Goal: Information Seeking & Learning: Check status

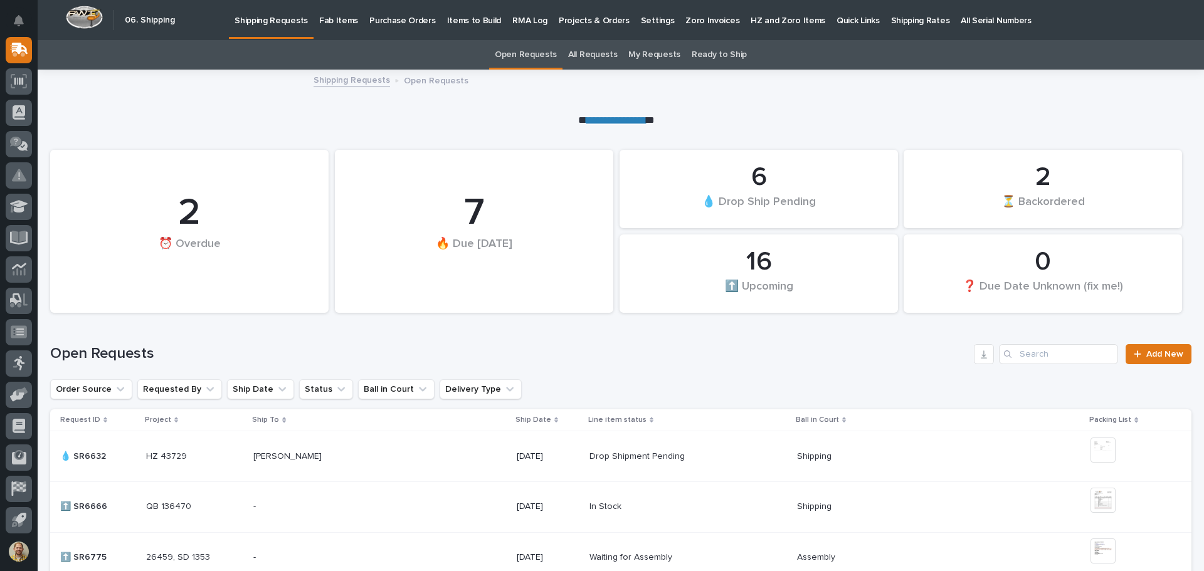
click at [475, 20] on p "Items to Build" at bounding box center [474, 13] width 55 height 26
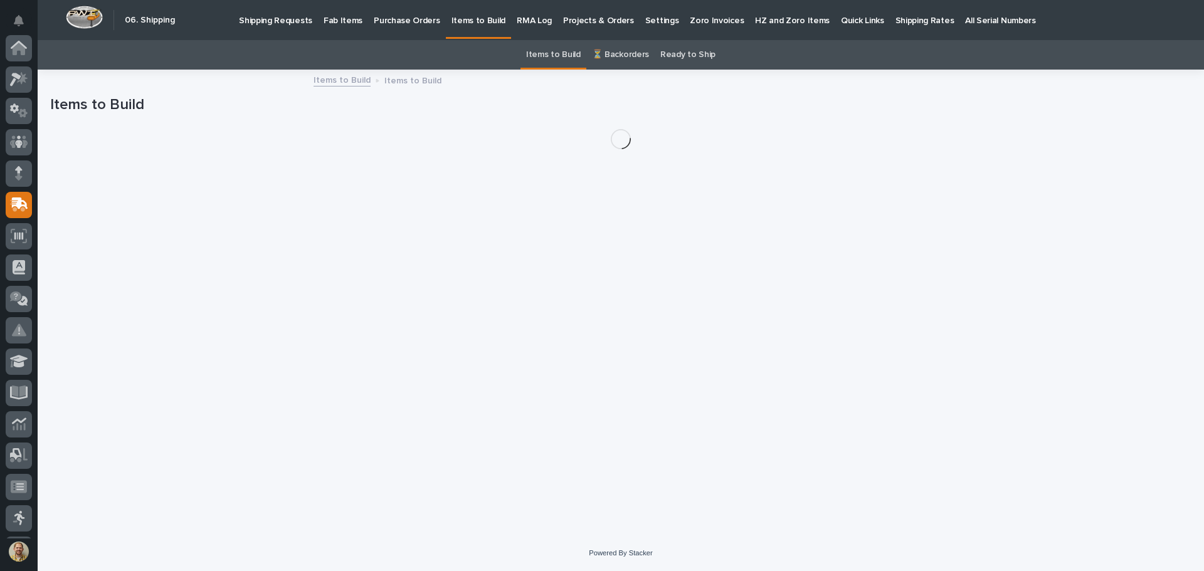
scroll to position [155, 0]
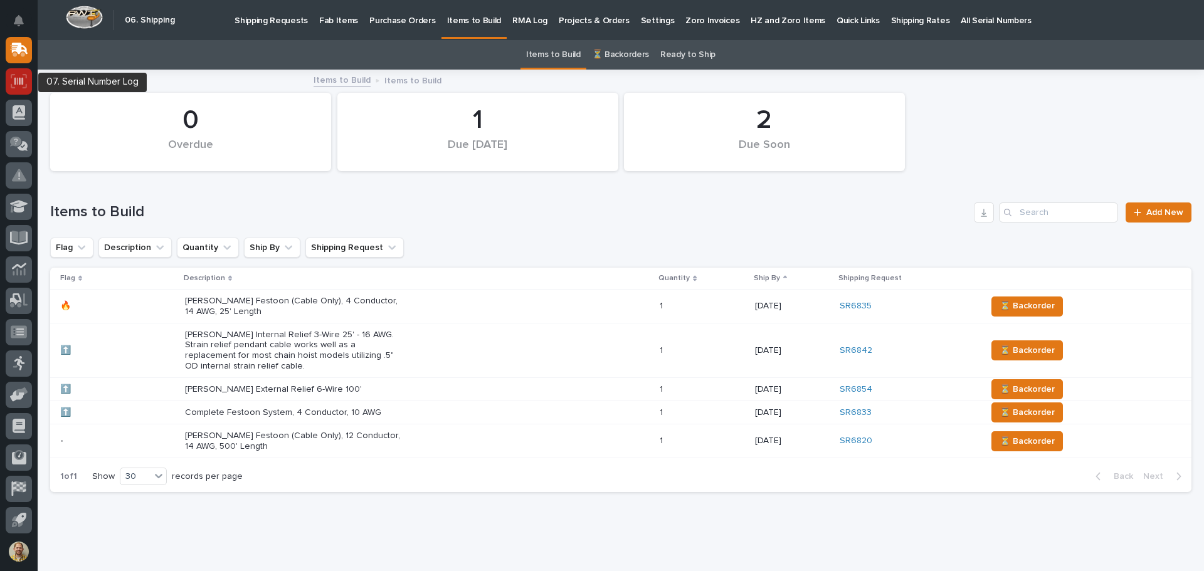
click at [18, 79] on icon at bounding box center [18, 81] width 9 height 8
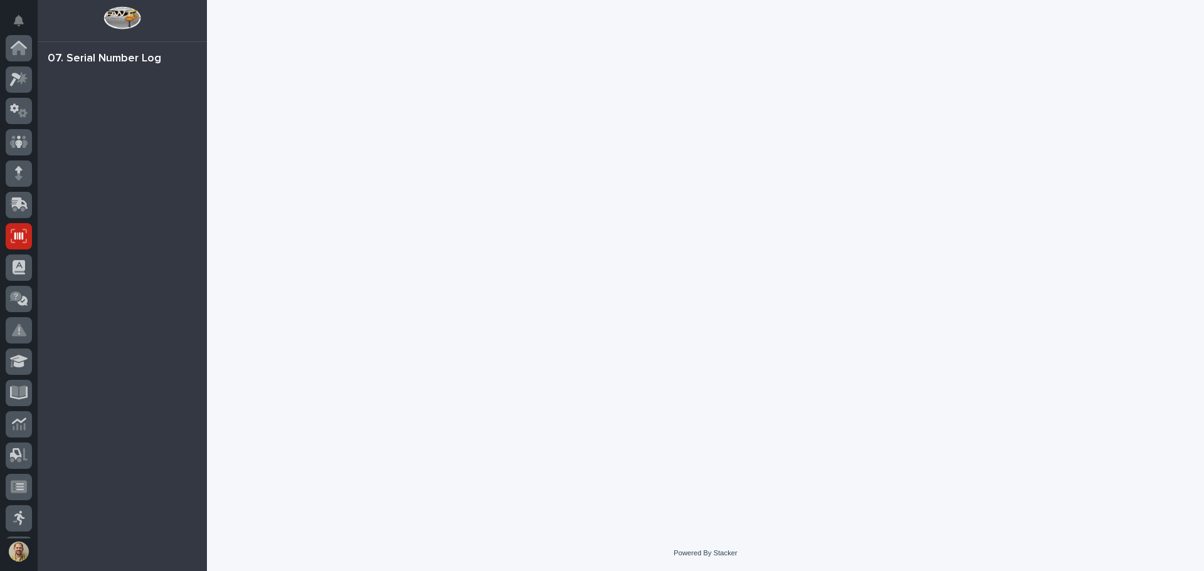
scroll to position [155, 0]
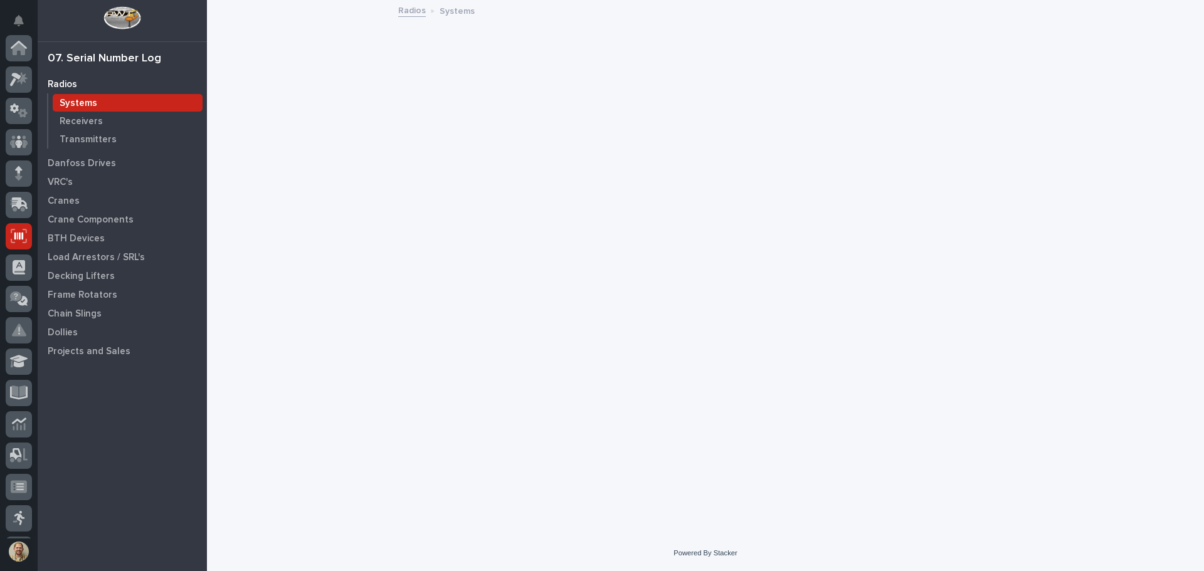
scroll to position [155, 0]
click at [99, 223] on p "Crane Components" at bounding box center [91, 219] width 86 height 11
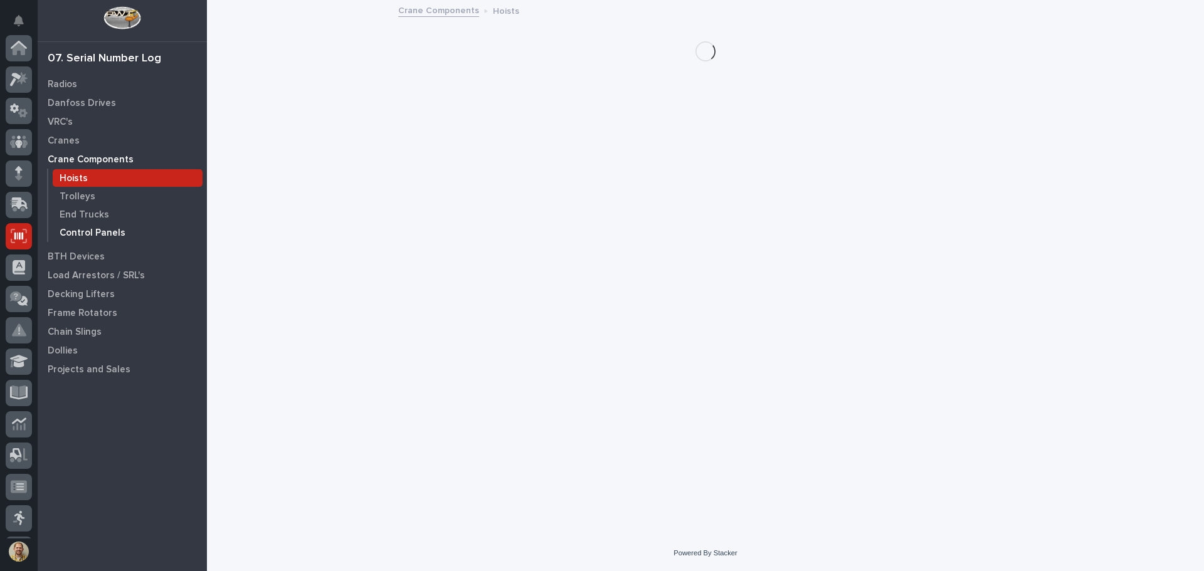
scroll to position [155, 0]
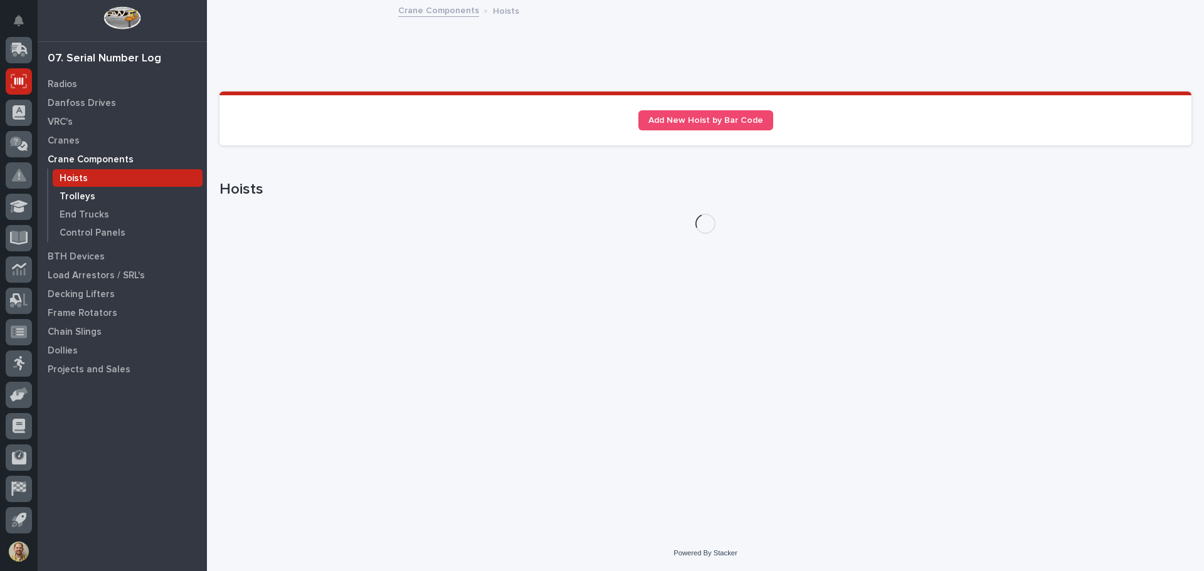
click at [83, 196] on p "Trolleys" at bounding box center [78, 196] width 36 height 11
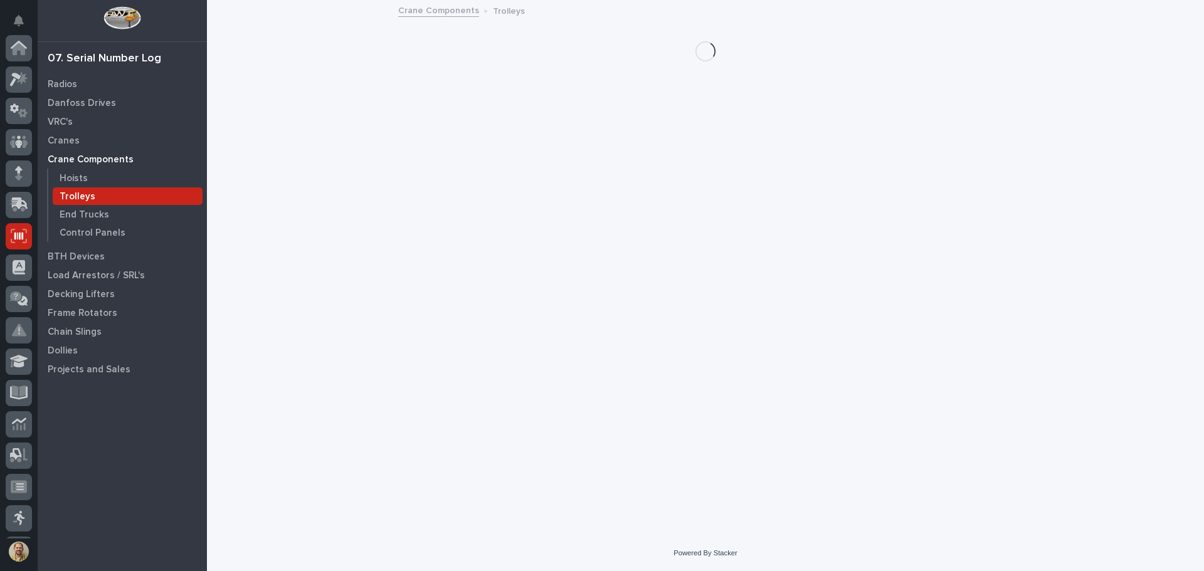
scroll to position [155, 0]
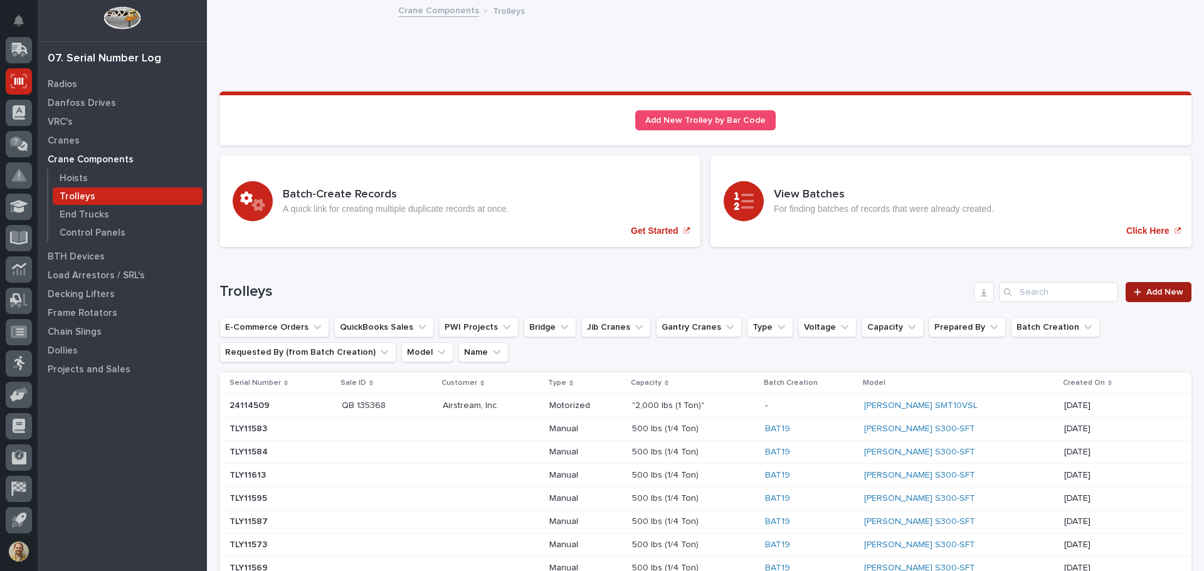
click at [1162, 292] on span "Add New" at bounding box center [1164, 292] width 37 height 9
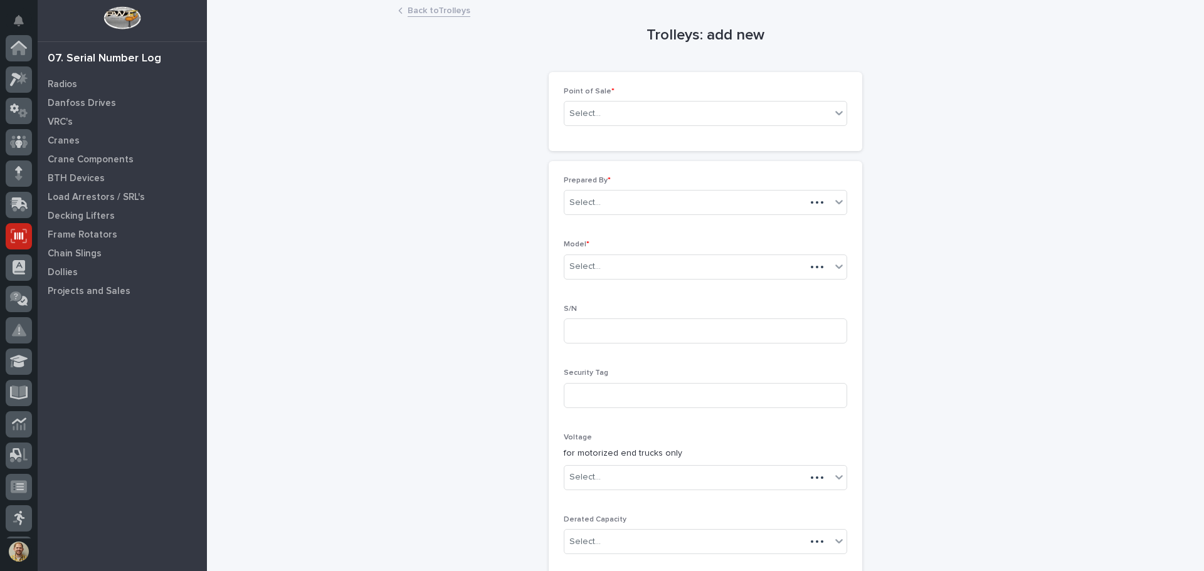
scroll to position [155, 0]
click at [610, 112] on div "Select..." at bounding box center [697, 113] width 266 height 21
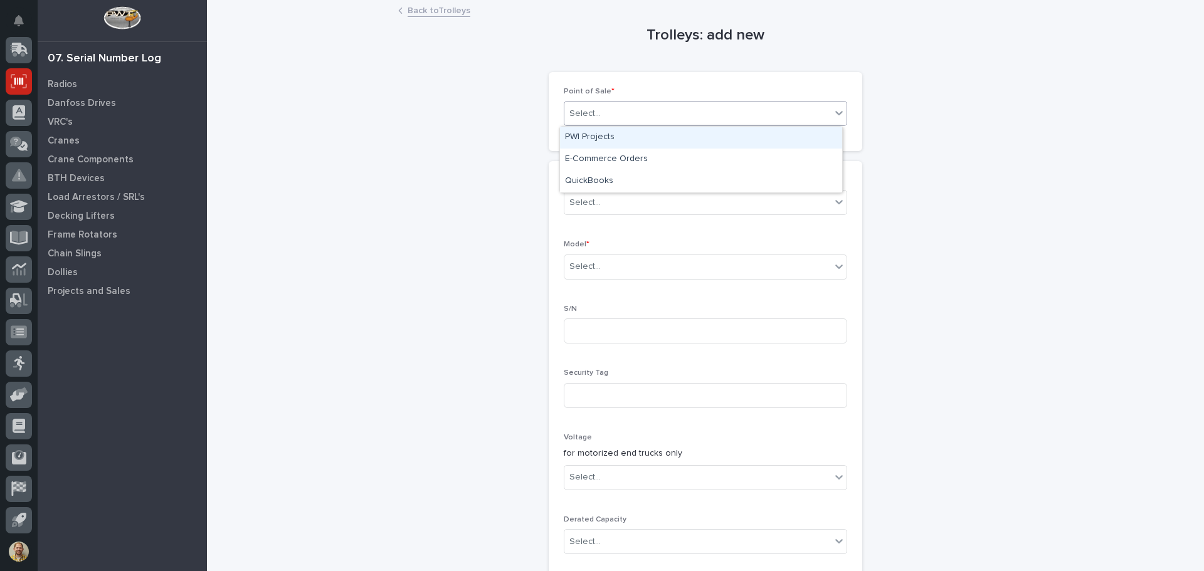
click at [635, 140] on div "PWI Projects" at bounding box center [701, 138] width 282 height 22
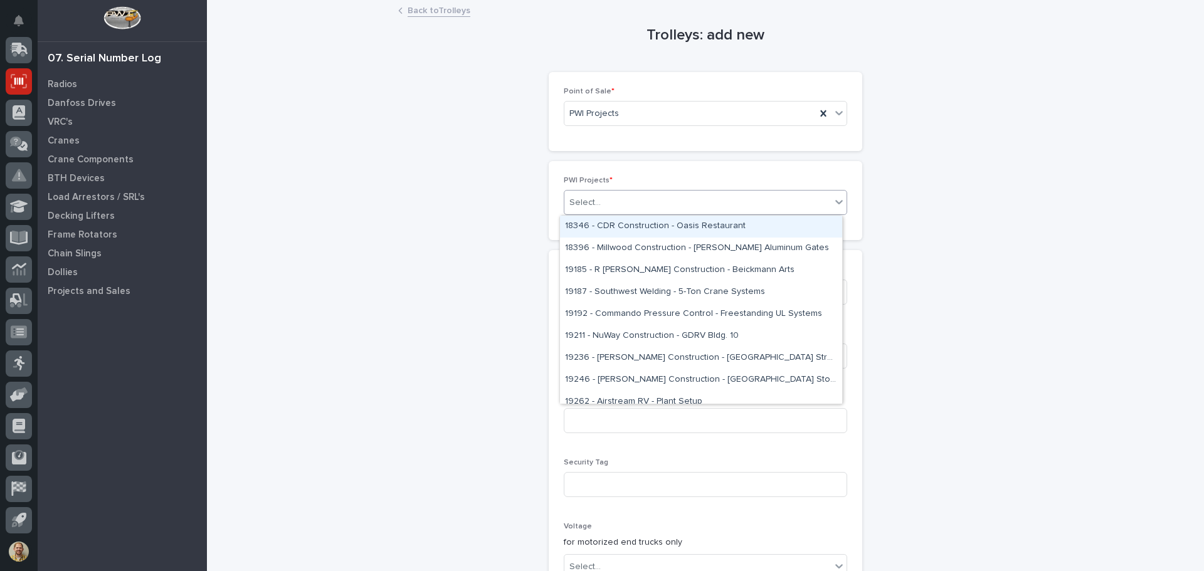
click at [613, 200] on div "Select..." at bounding box center [697, 202] width 266 height 21
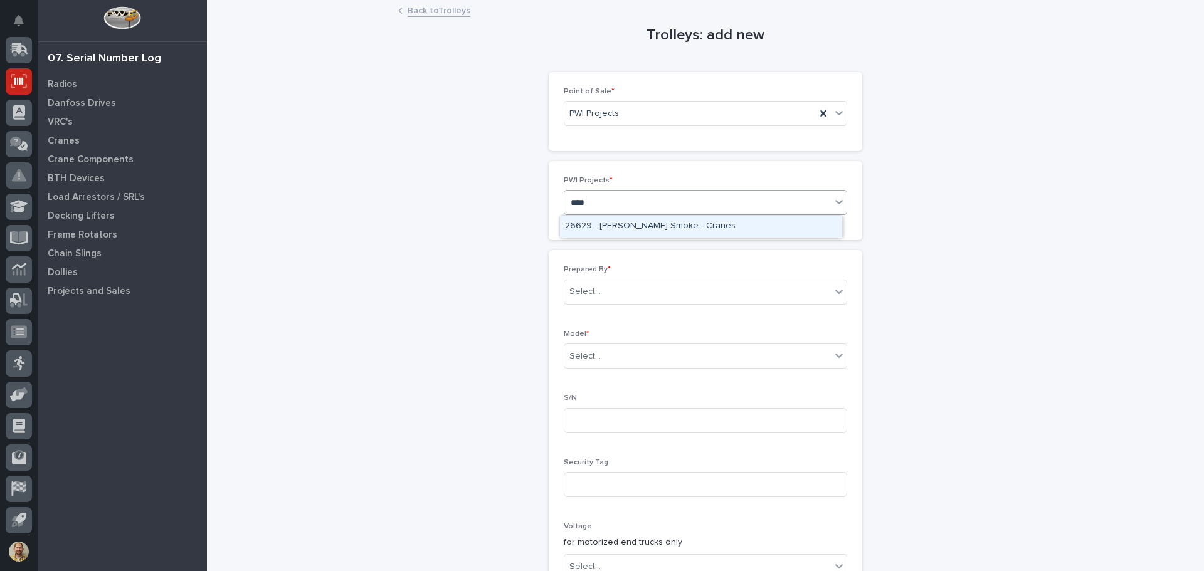
type input "*****"
click at [622, 222] on div "26629 - Chiasson Smoke - Cranes" at bounding box center [701, 227] width 282 height 22
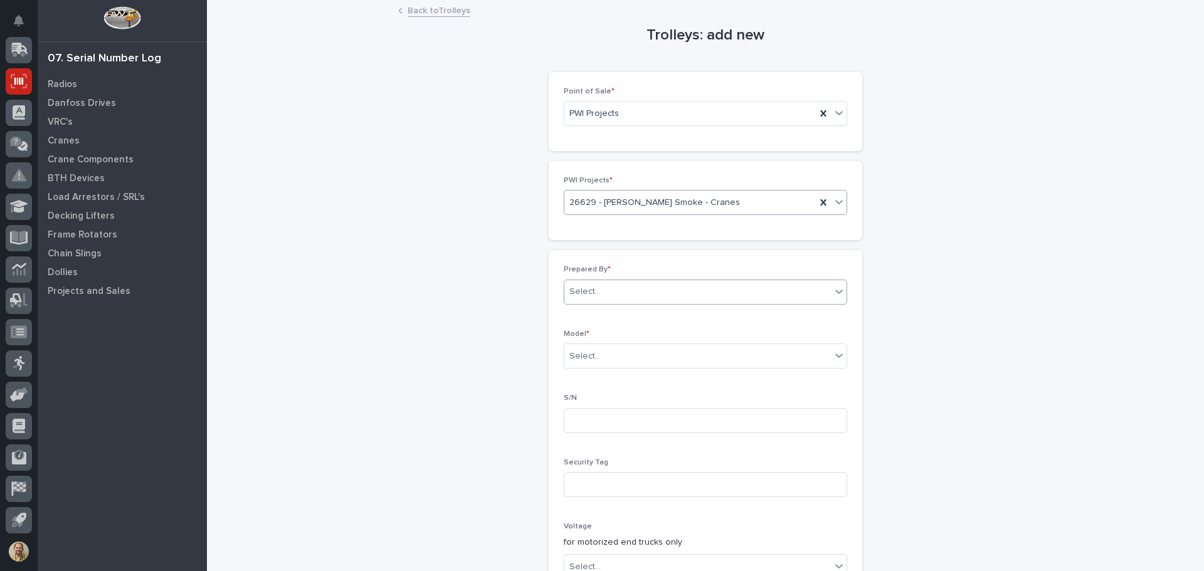
click at [605, 295] on div "Select..." at bounding box center [697, 291] width 266 height 21
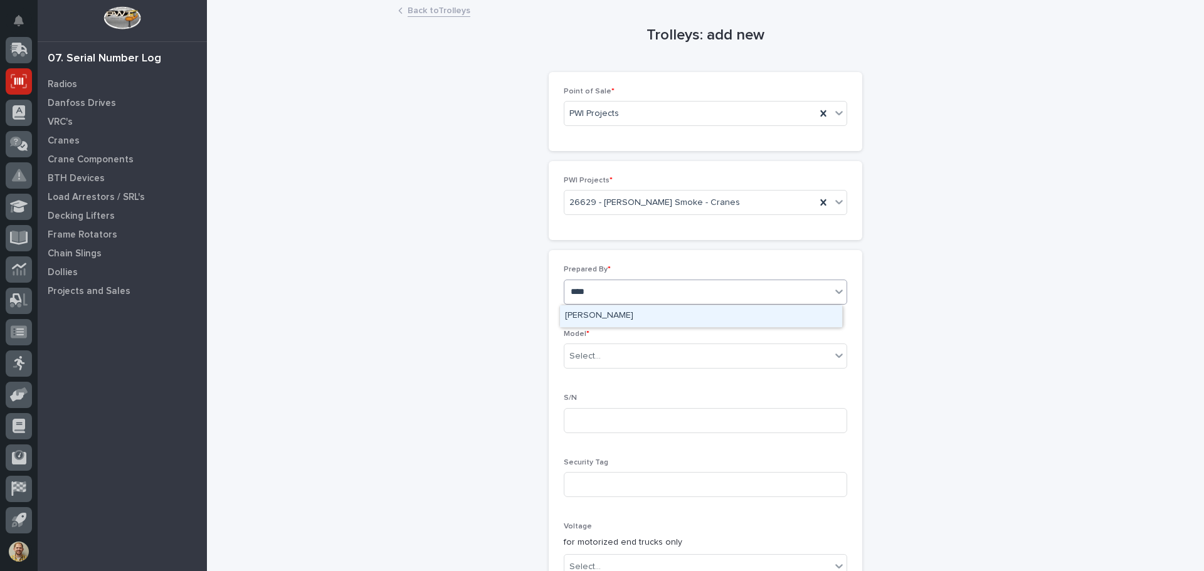
type input "*****"
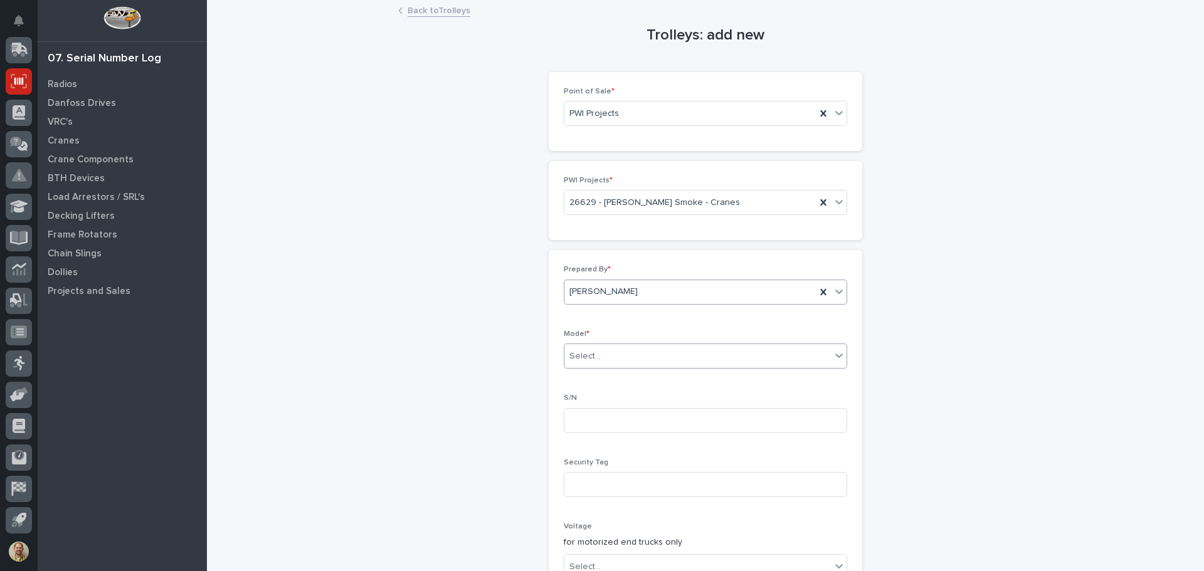
type input "*"
type input "****"
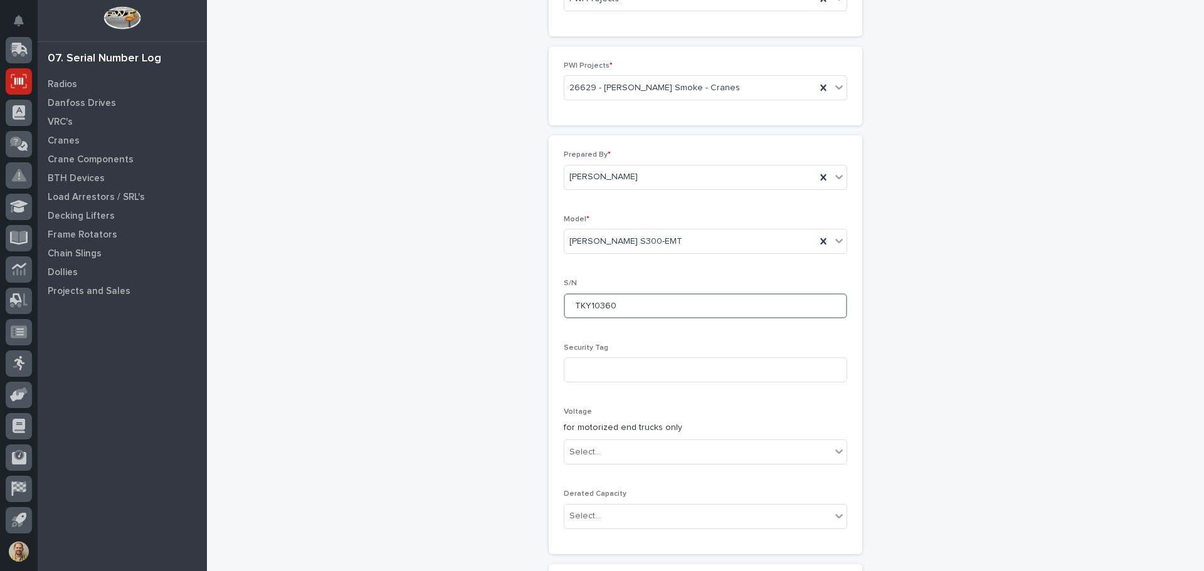
scroll to position [251, 0]
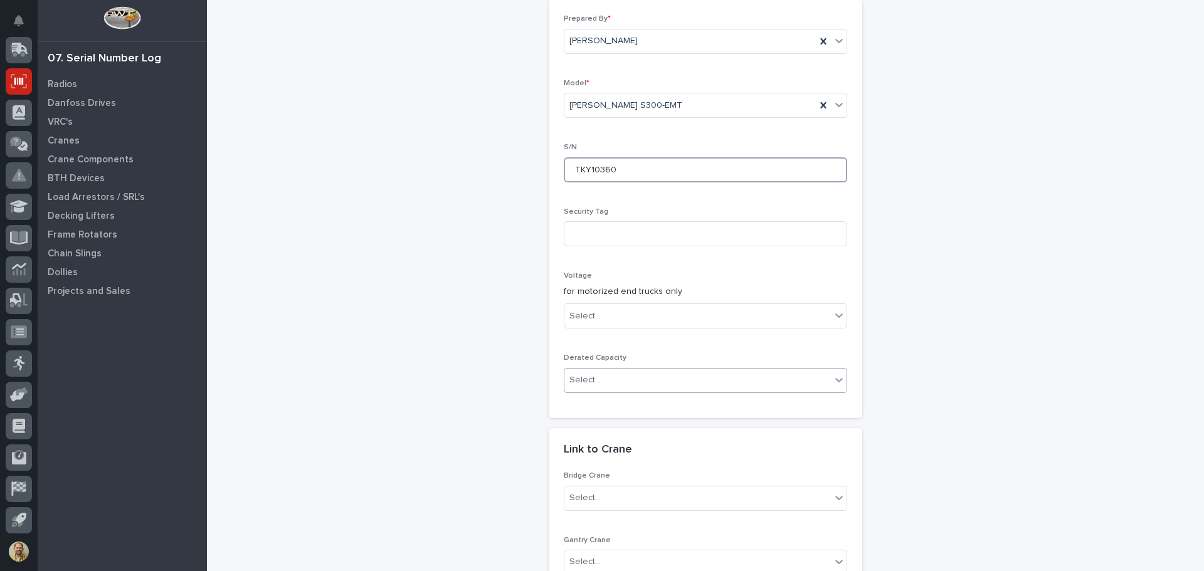
type input "TKY10360"
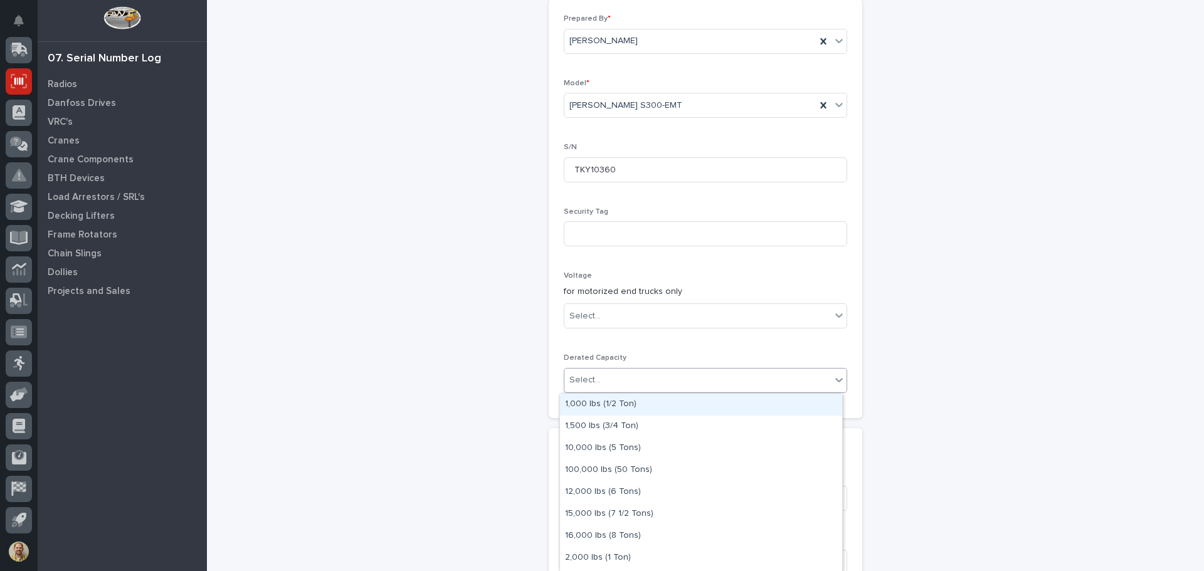
click at [678, 389] on div "Select..." at bounding box center [697, 380] width 266 height 21
click at [666, 340] on div "Prepared By * Kenny Beachy Model * Starke S300-EMT S/N TKY10360 Security Tag Vo…" at bounding box center [705, 208] width 283 height 388
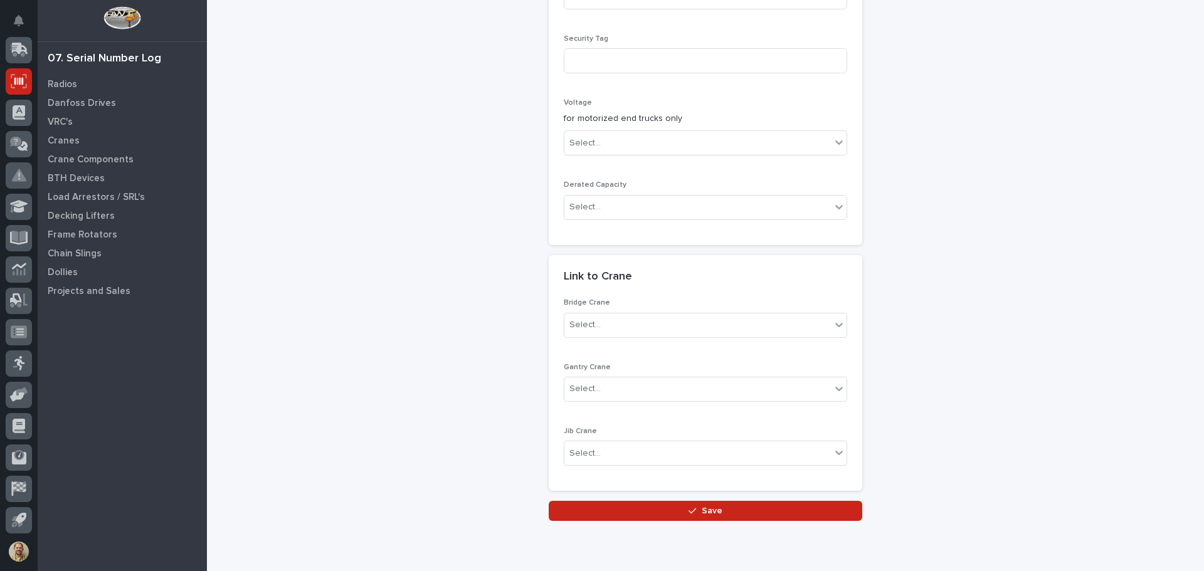
scroll to position [472, 0]
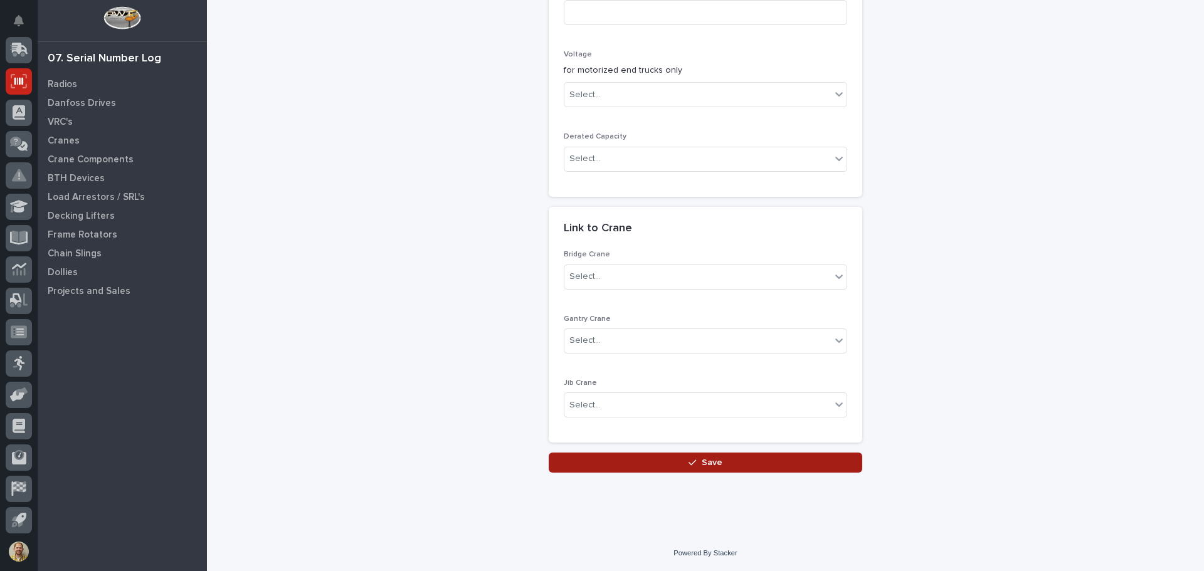
click at [668, 458] on button "Save" at bounding box center [705, 463] width 313 height 20
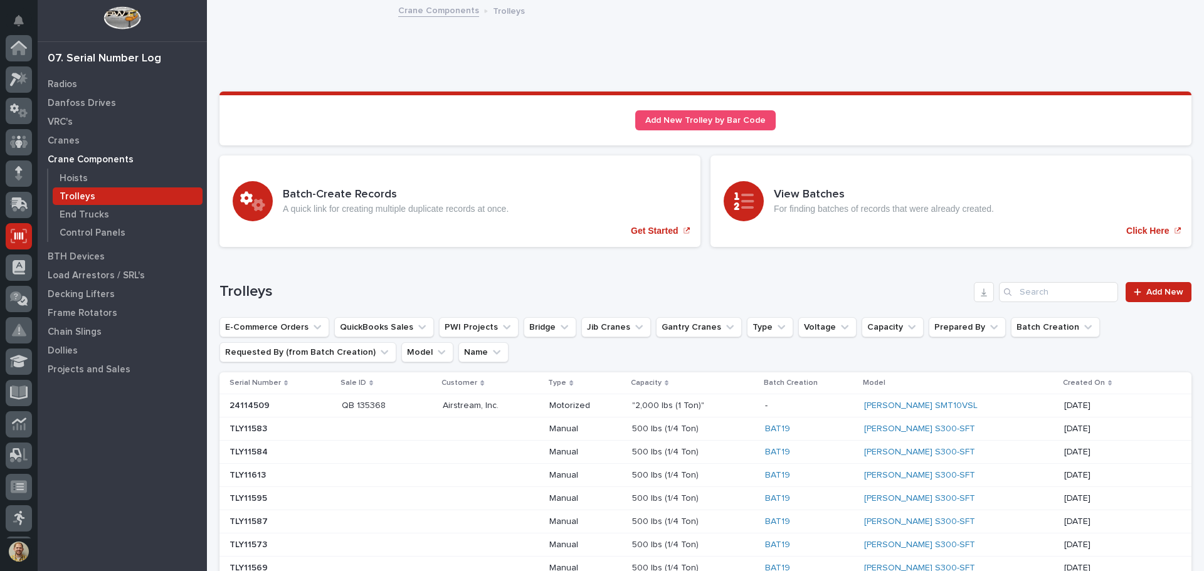
scroll to position [155, 0]
click at [1156, 288] on span "Add New" at bounding box center [1164, 292] width 37 height 9
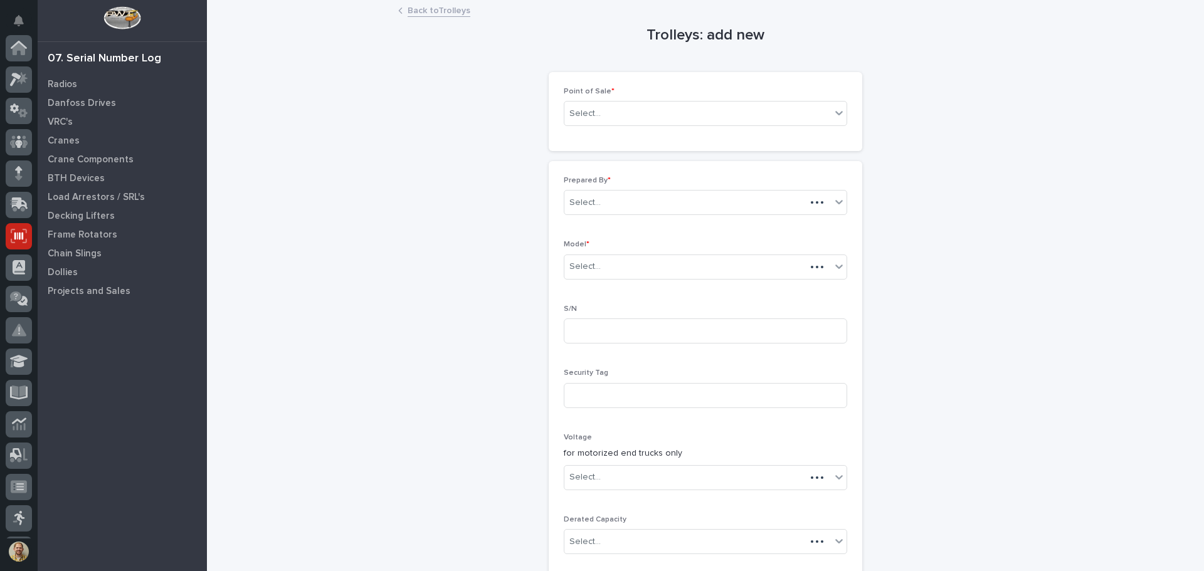
scroll to position [155, 0]
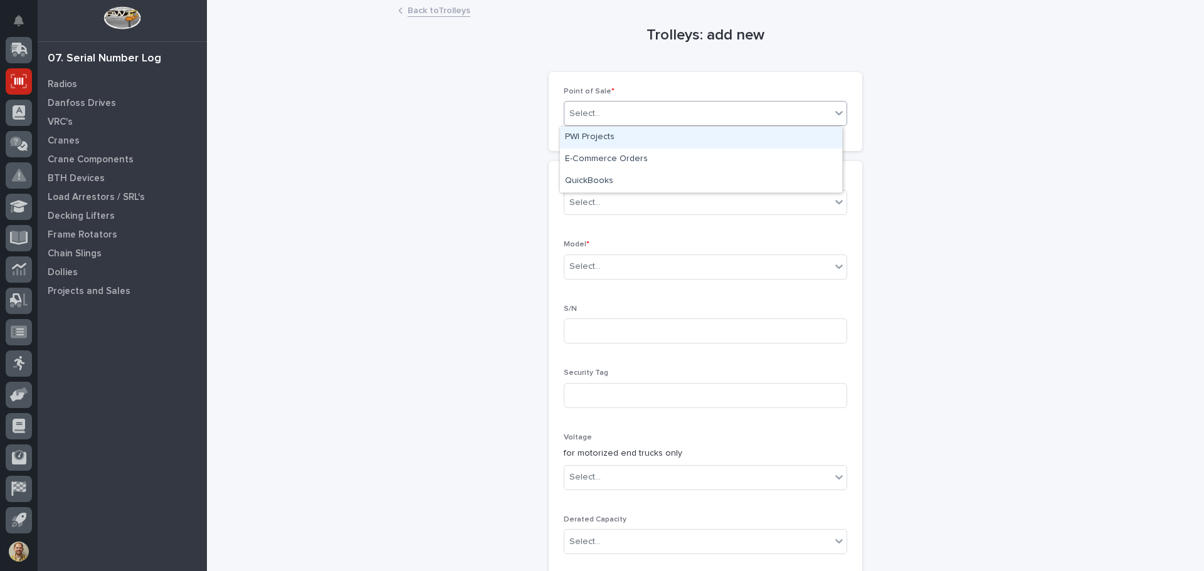
click at [687, 112] on div "Select..." at bounding box center [697, 113] width 266 height 21
click at [668, 143] on div "PWI Projects" at bounding box center [701, 138] width 282 height 22
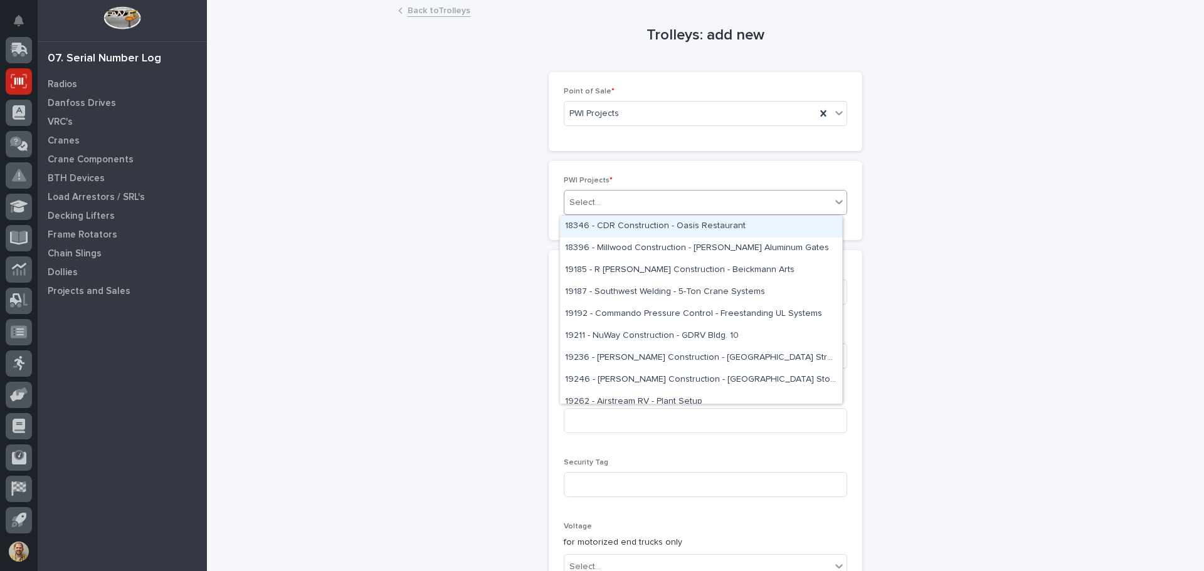
click at [607, 203] on div "Select..." at bounding box center [697, 202] width 266 height 21
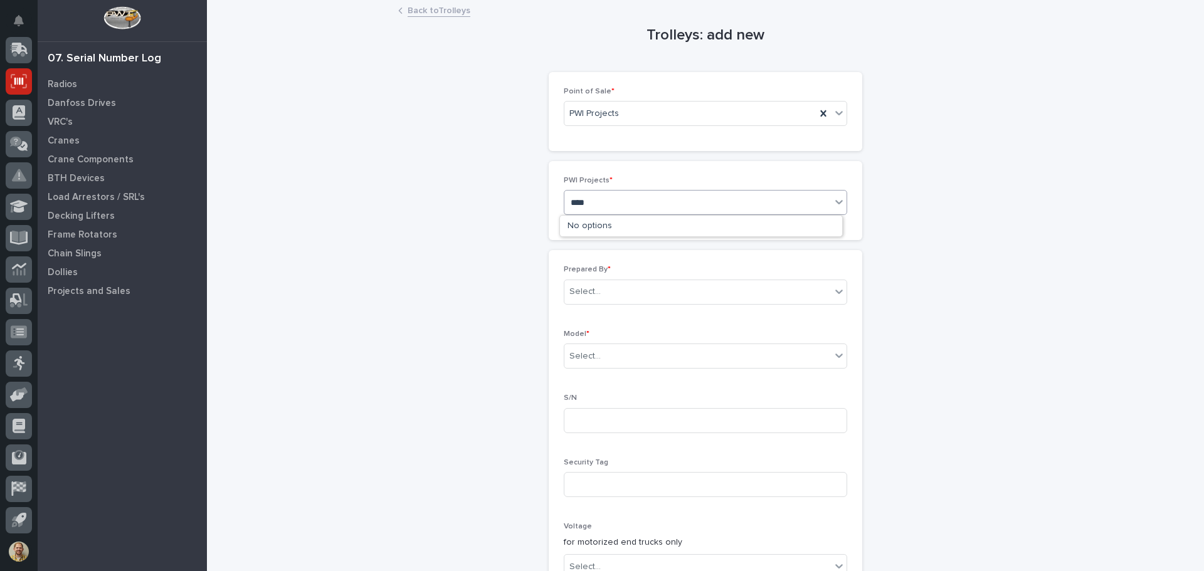
type input "*****"
click at [616, 227] on div "26803 - Hoist Zone - Curtiss-Wright - Garage Series Crane" at bounding box center [701, 227] width 282 height 22
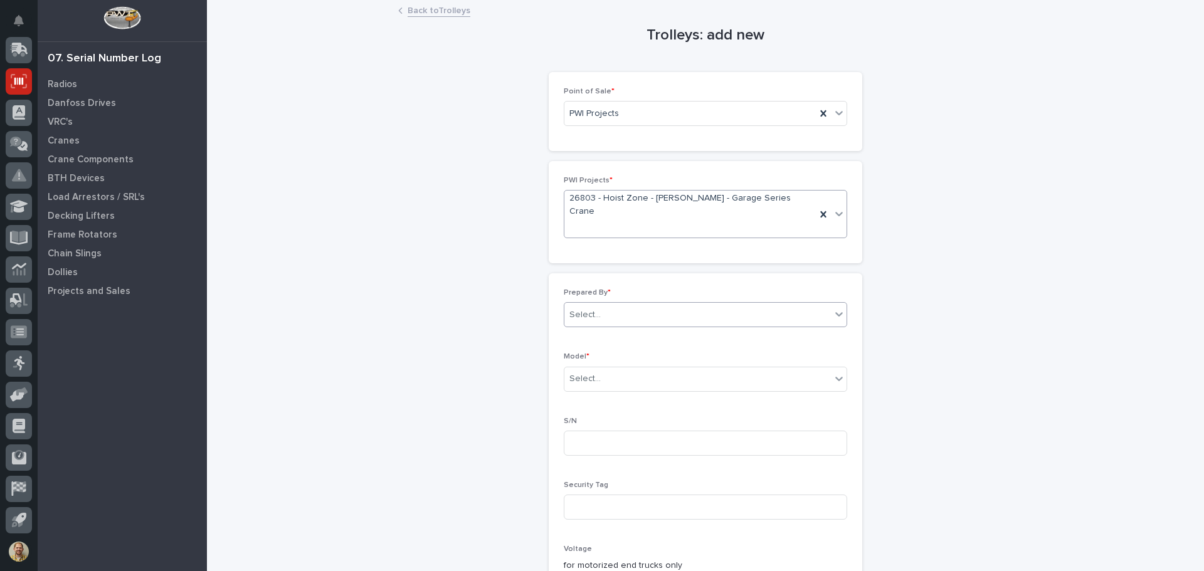
click at [607, 305] on div "Select..." at bounding box center [697, 315] width 266 height 21
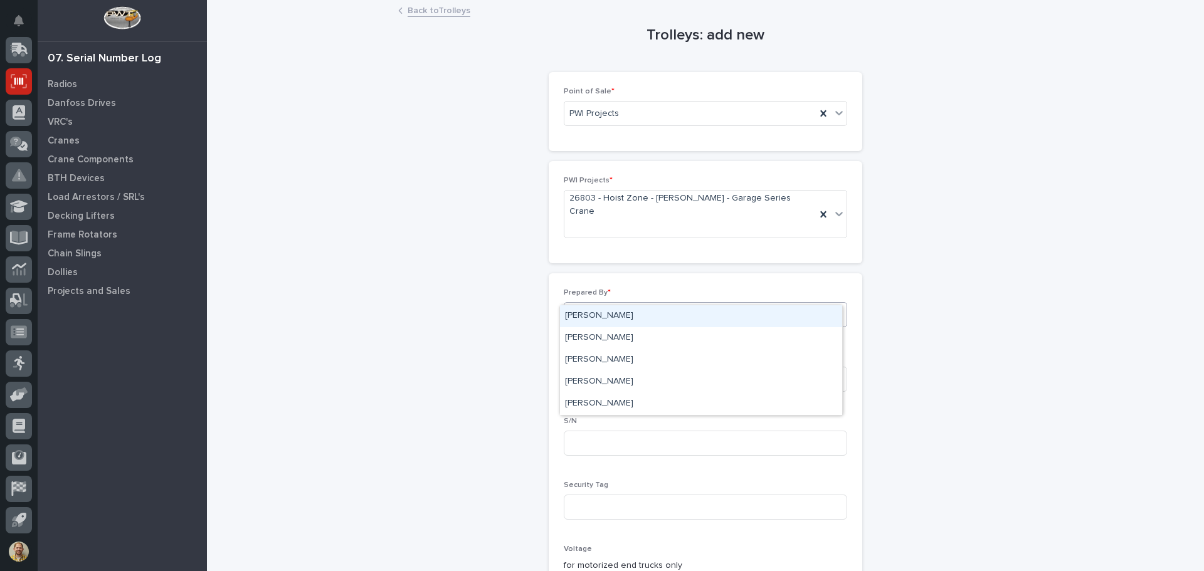
type input "*****"
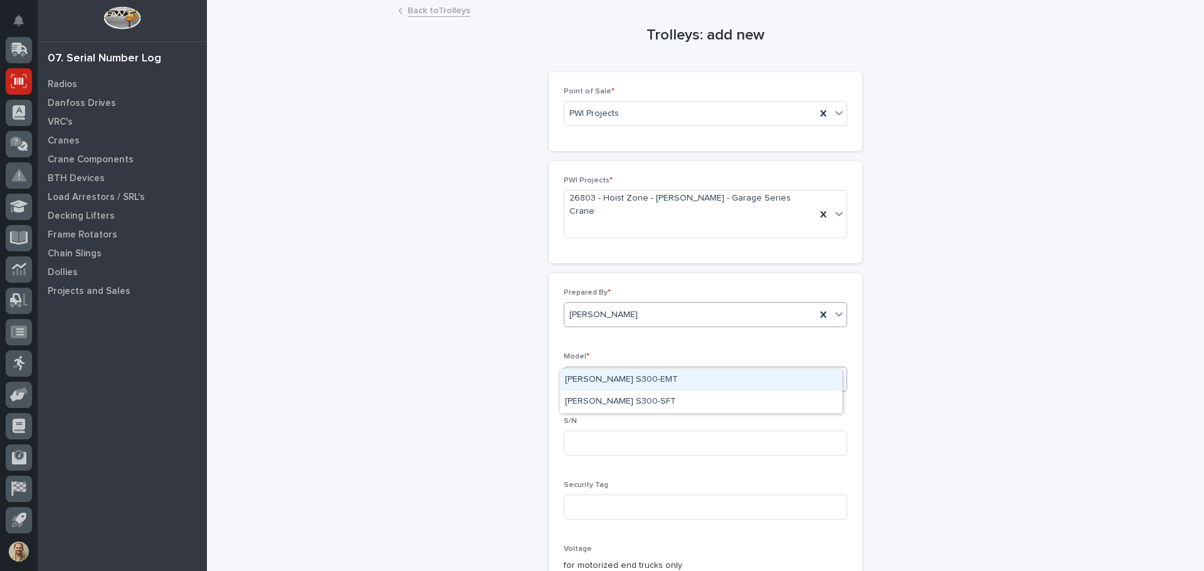
type input "****"
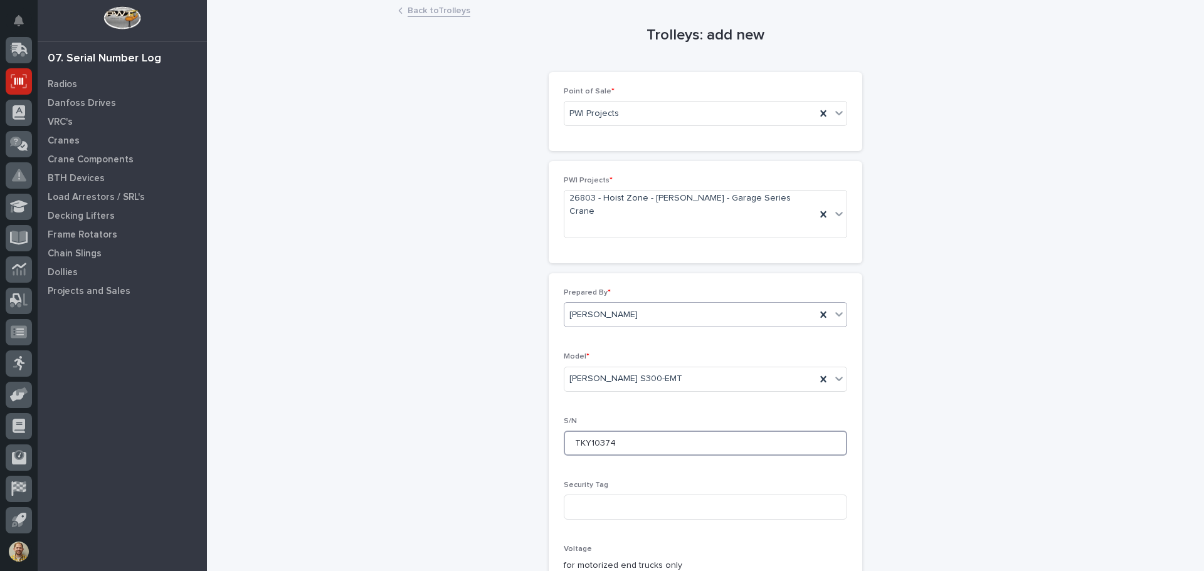
type input "TKY10374"
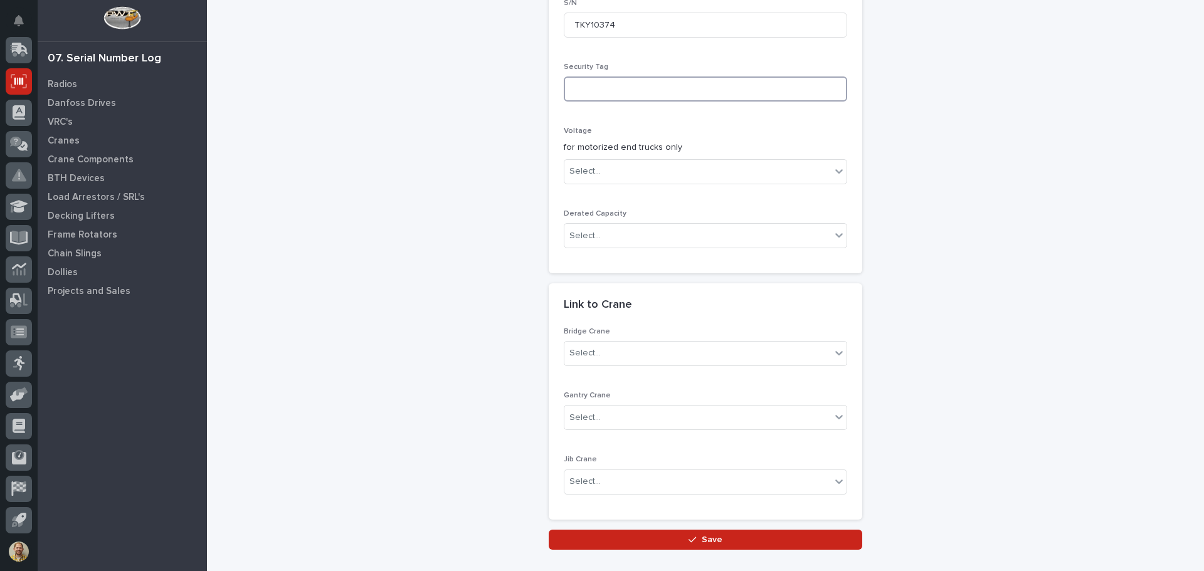
scroll to position [472, 0]
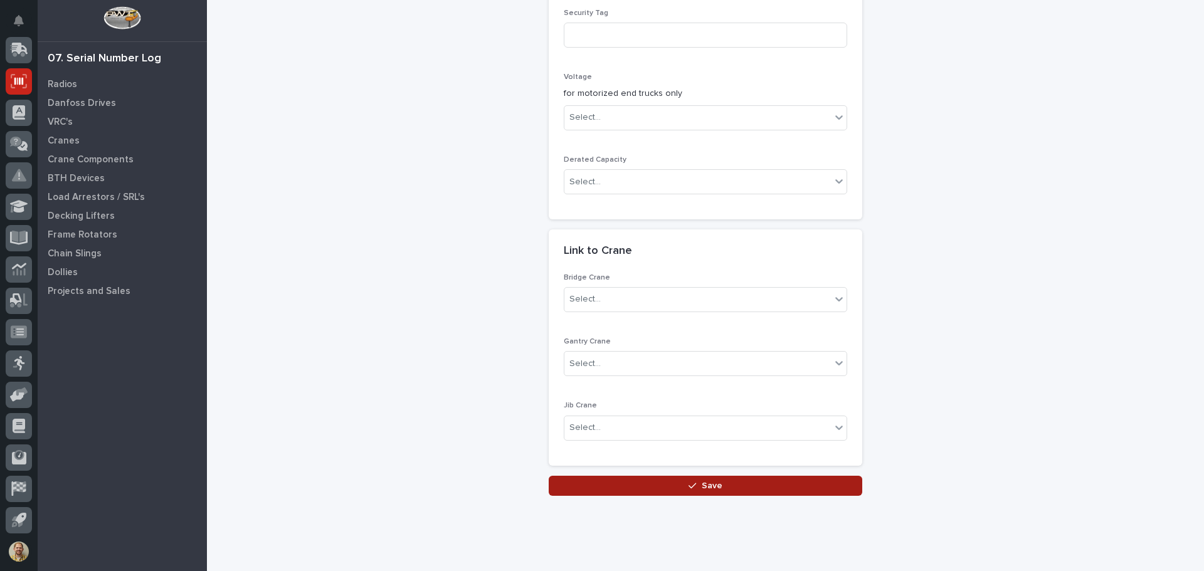
click at [616, 476] on button "Save" at bounding box center [705, 486] width 313 height 20
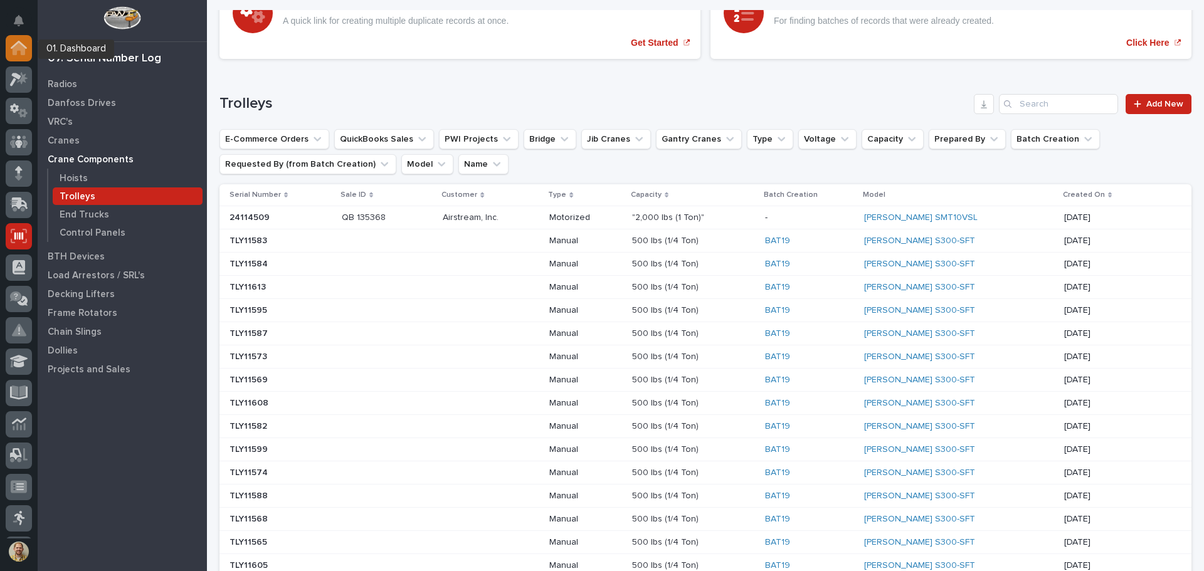
click at [21, 47] on icon at bounding box center [19, 49] width 13 height 13
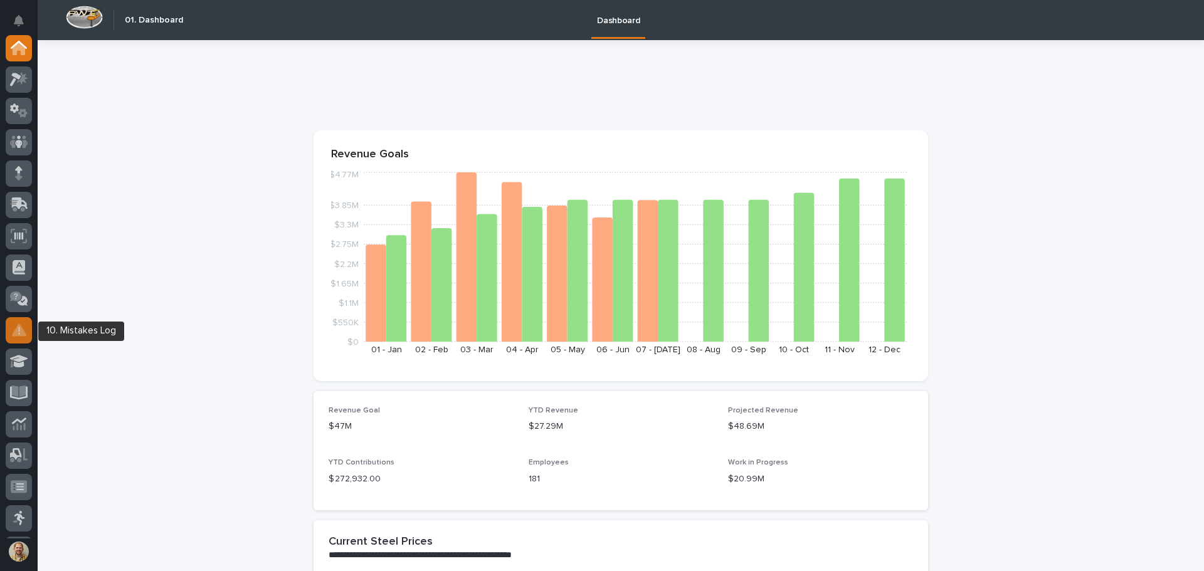
click at [23, 334] on icon at bounding box center [19, 329] width 14 height 13
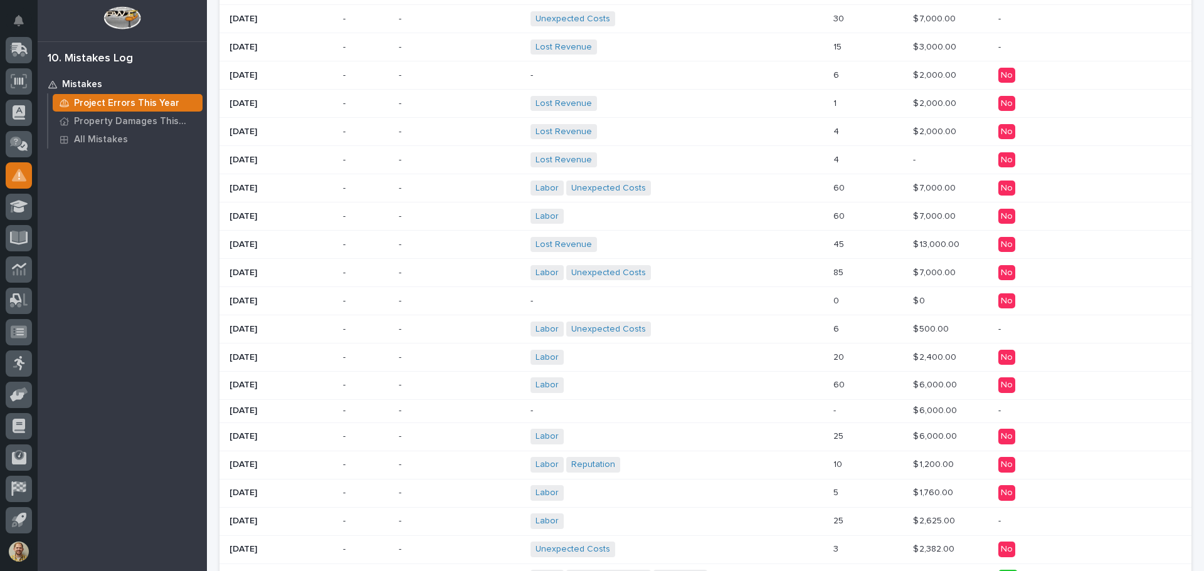
scroll to position [278, 0]
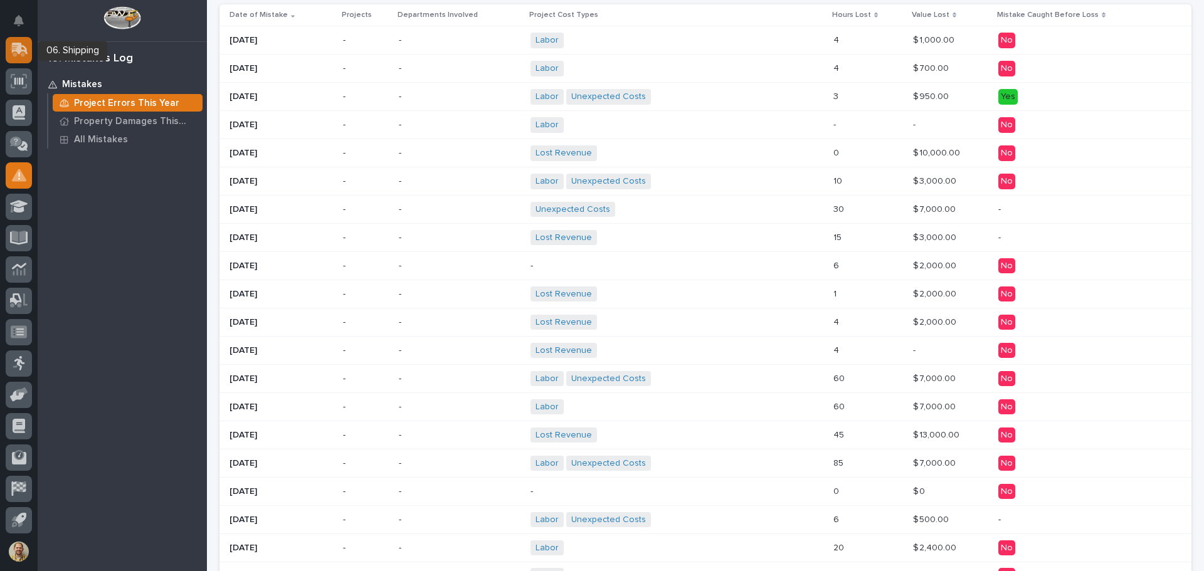
click at [28, 52] on div at bounding box center [19, 50] width 26 height 26
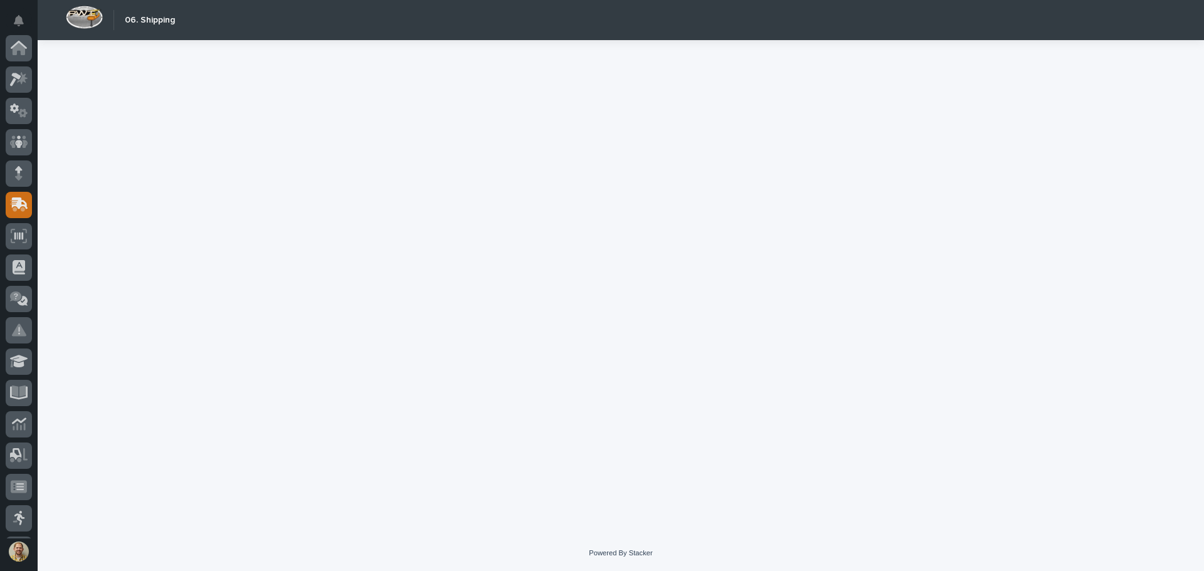
scroll to position [155, 0]
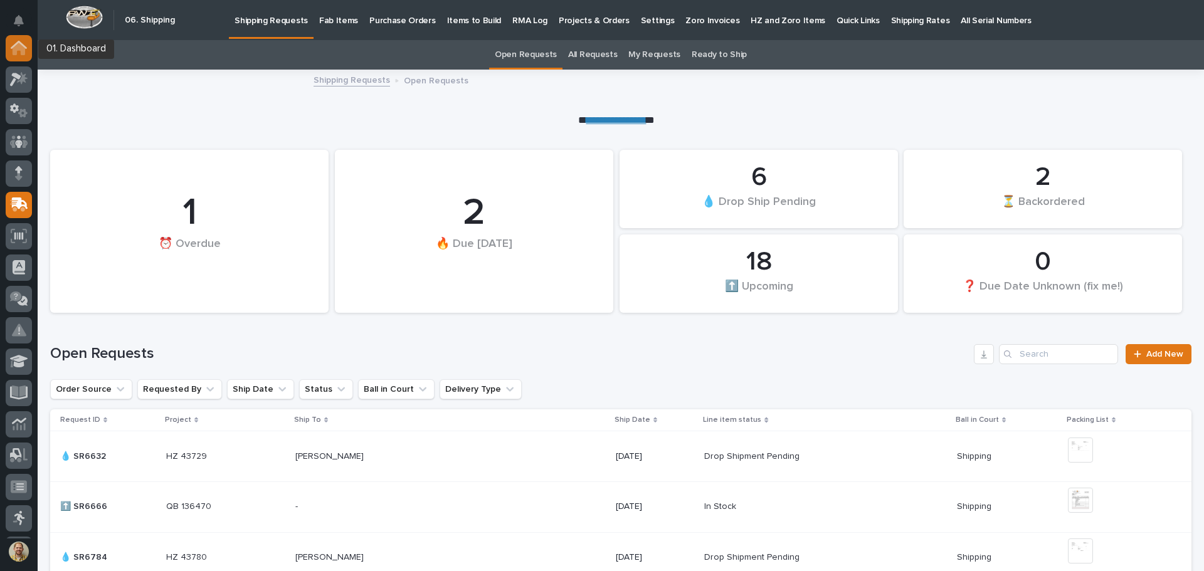
click at [15, 46] on icon at bounding box center [19, 49] width 13 height 13
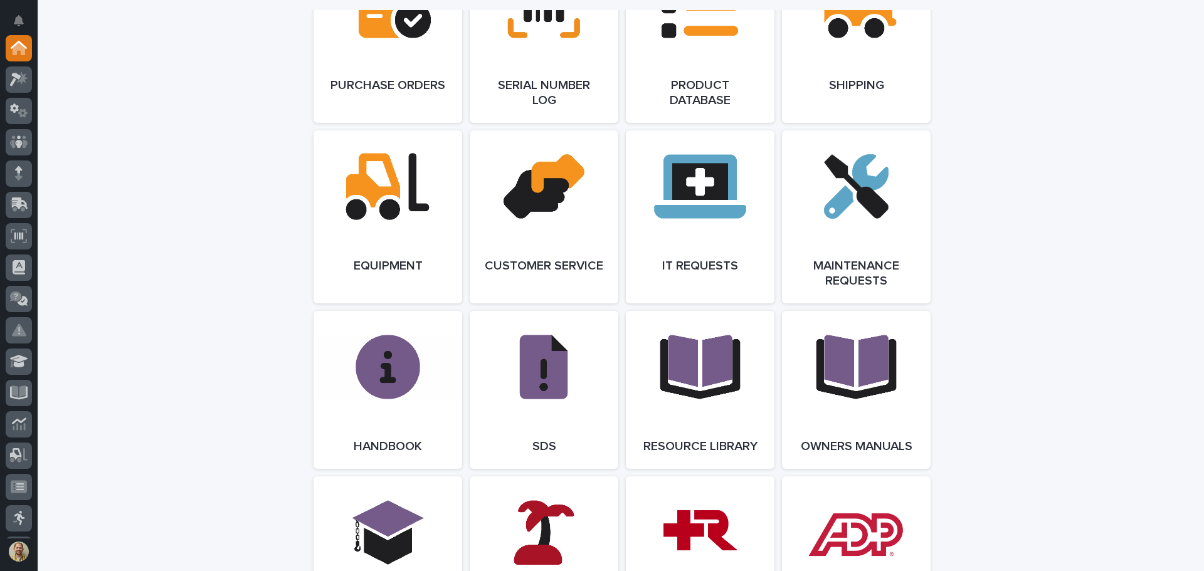
scroll to position [1171, 0]
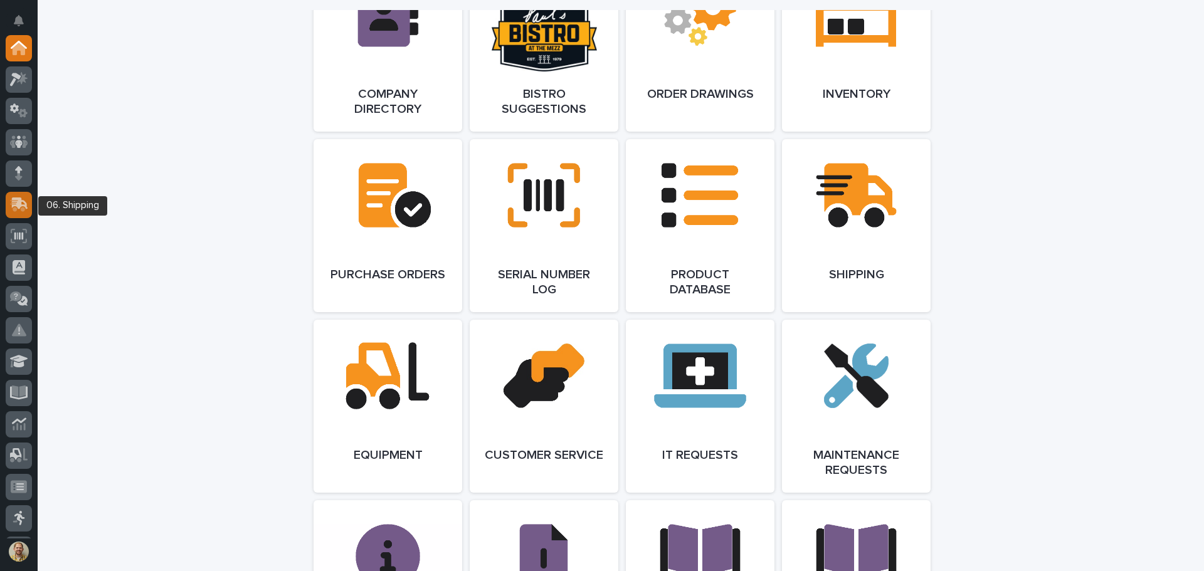
click at [19, 207] on icon at bounding box center [20, 203] width 16 height 12
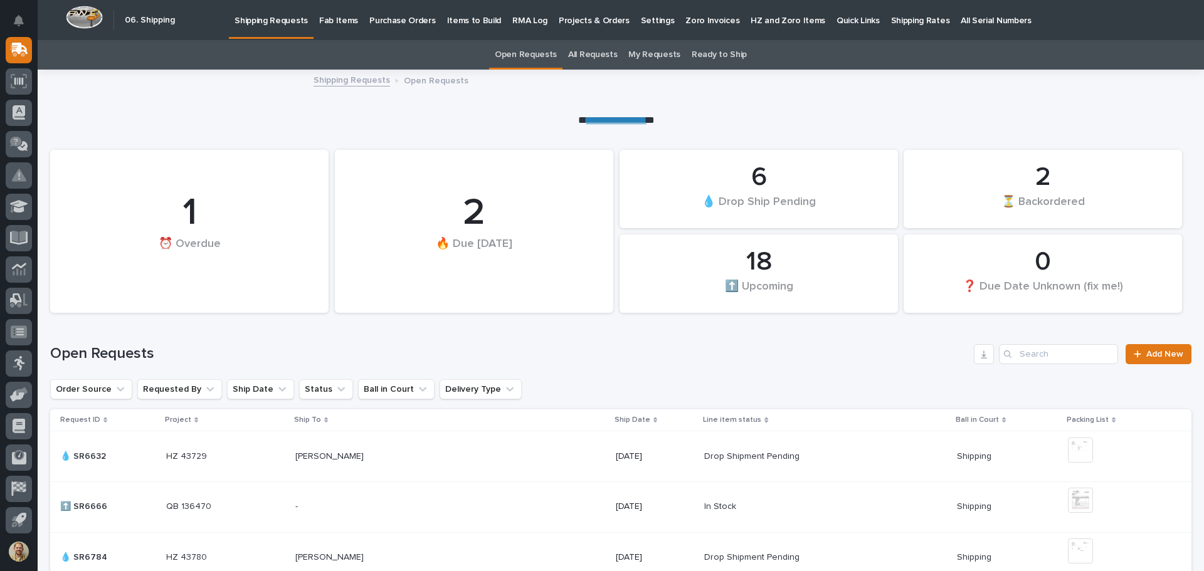
click at [348, 23] on p "Fab Items" at bounding box center [338, 13] width 39 height 26
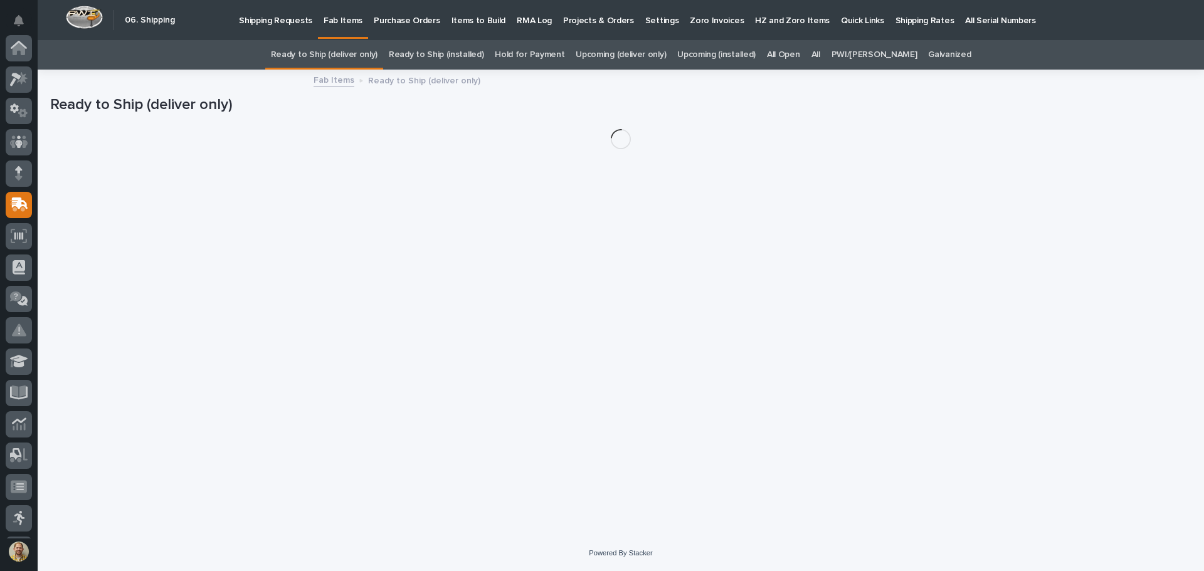
scroll to position [155, 0]
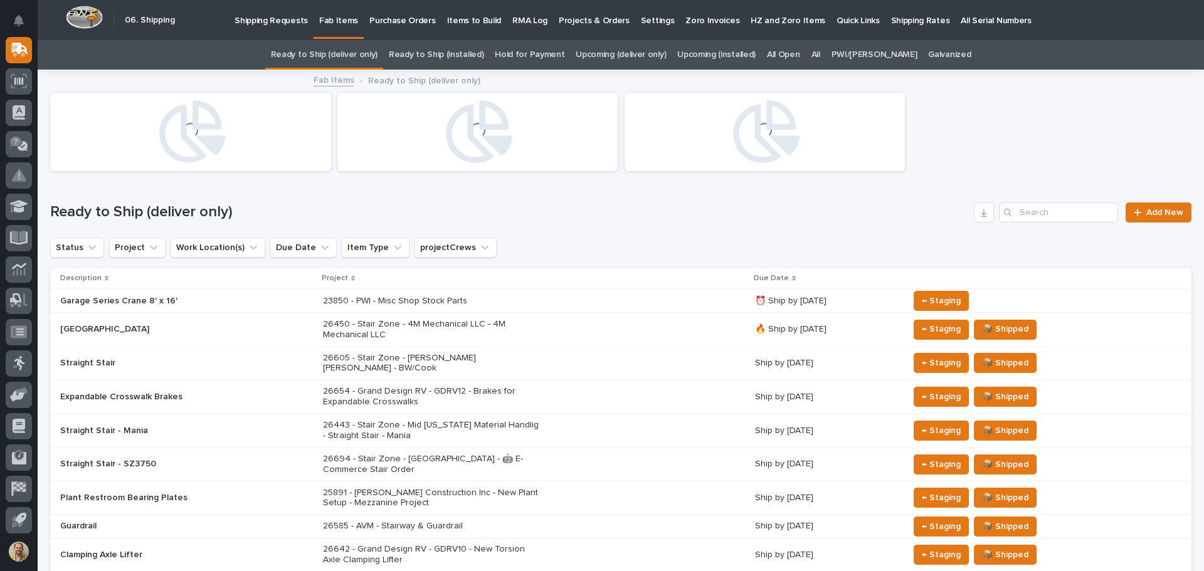
click at [820, 57] on link "All" at bounding box center [815, 54] width 9 height 29
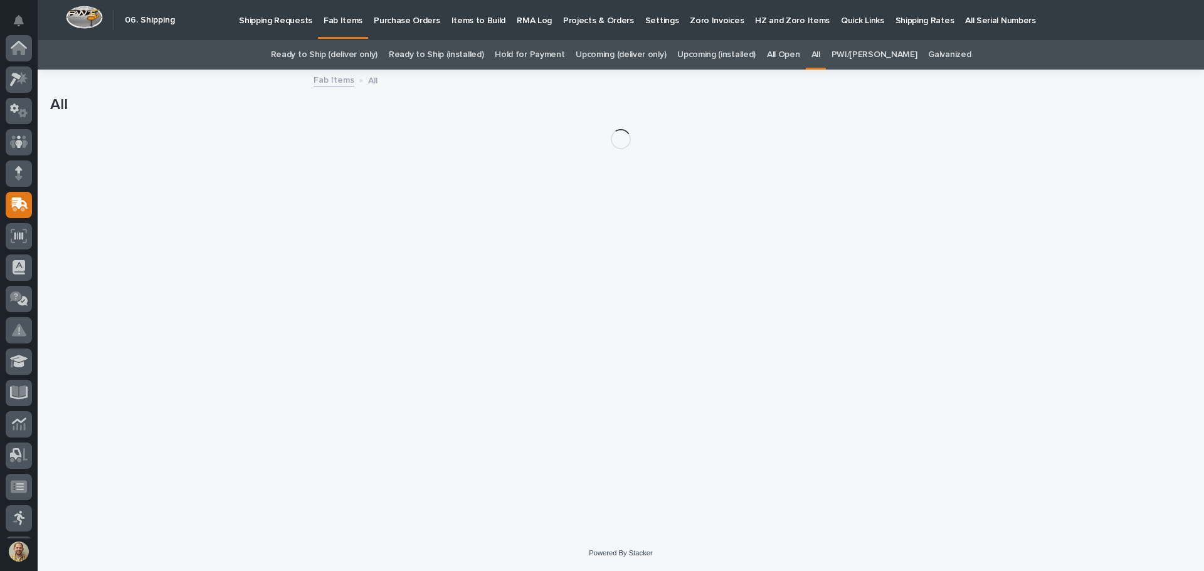
scroll to position [155, 0]
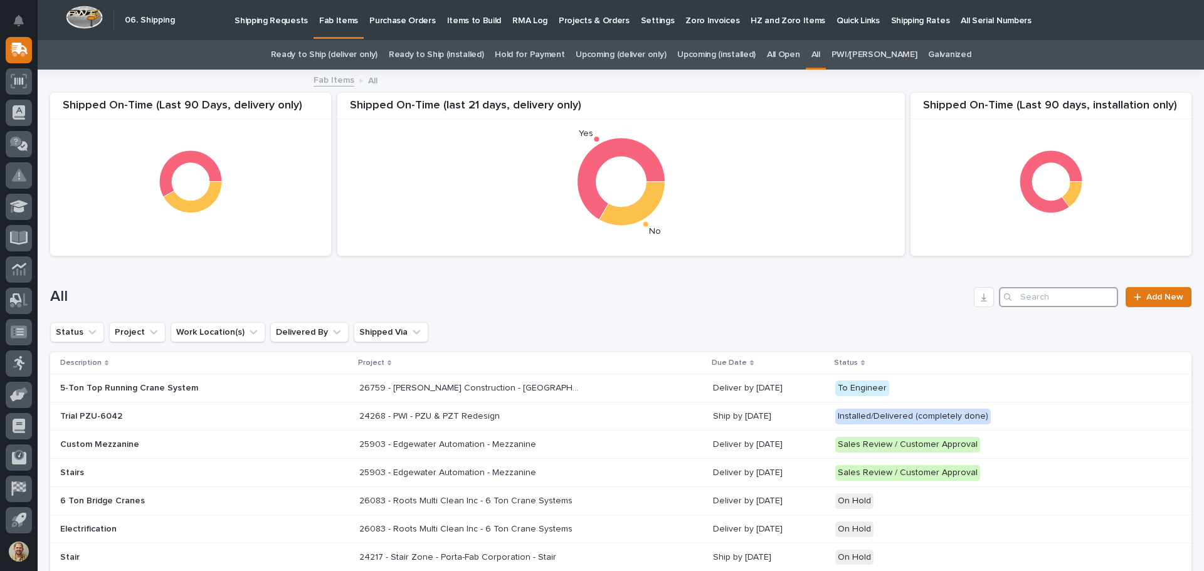
click at [1033, 298] on input "Search" at bounding box center [1058, 297] width 119 height 20
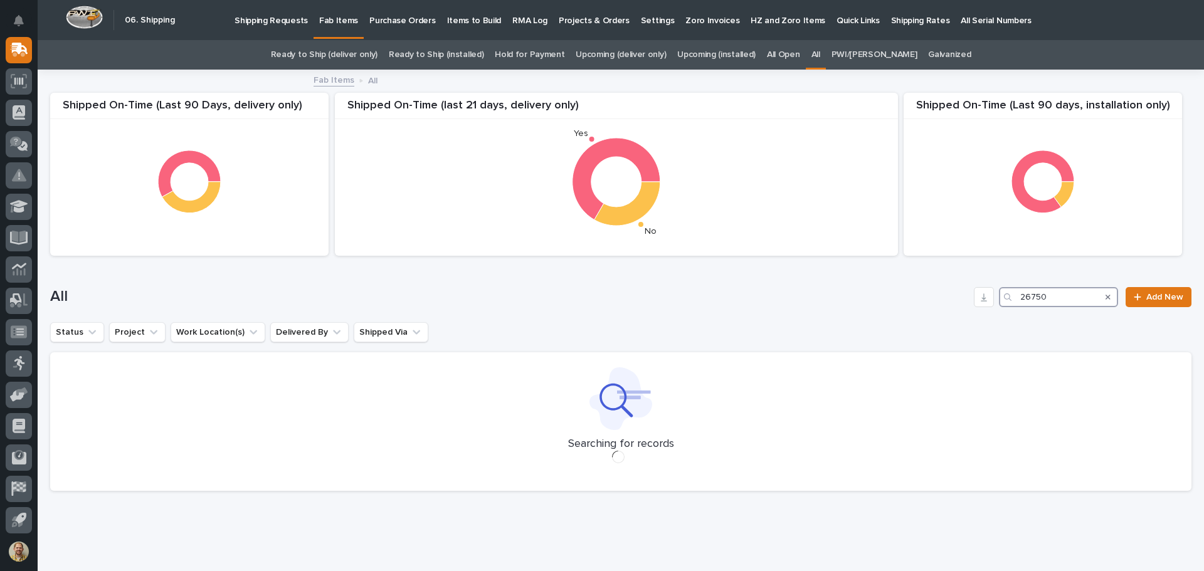
type input "26750"
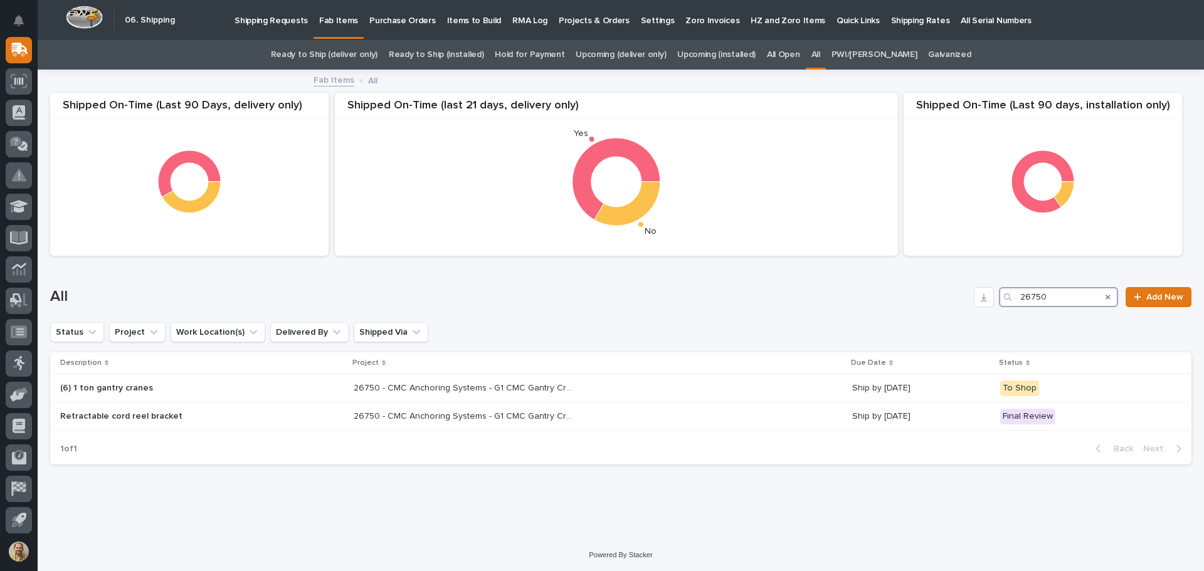
scroll to position [2, 0]
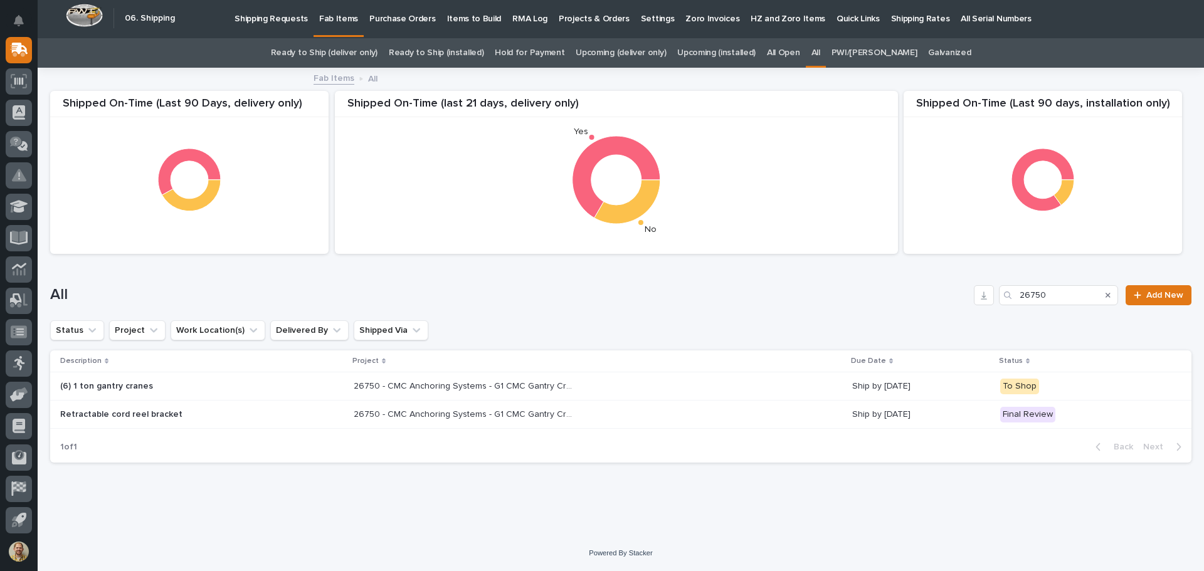
click at [276, 394] on div "(6) 1 ton gantry cranes" at bounding box center [201, 386] width 283 height 21
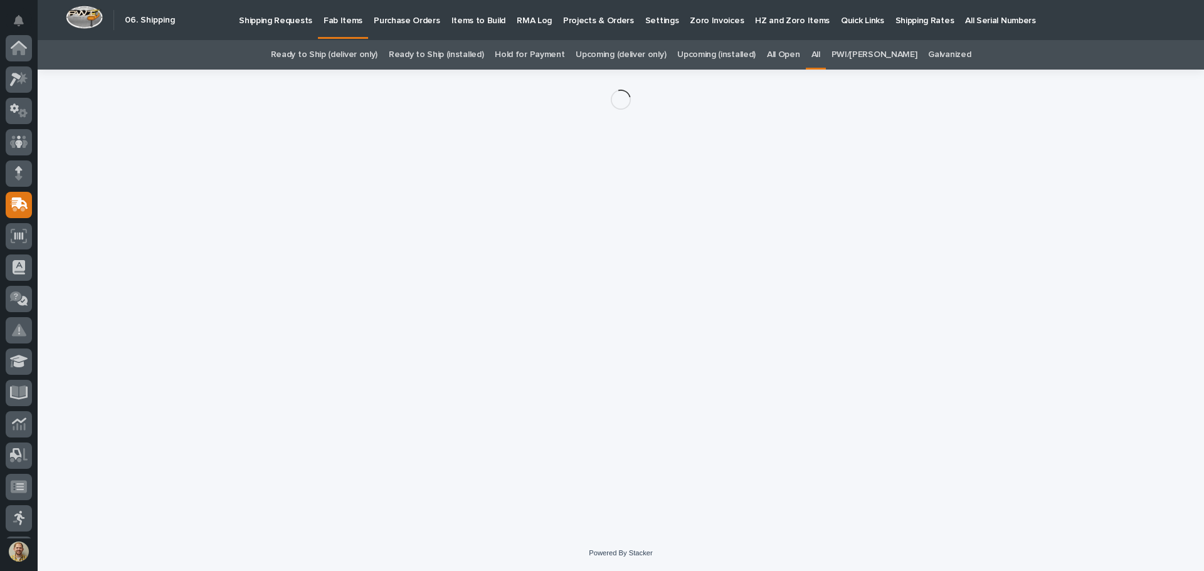
scroll to position [155, 0]
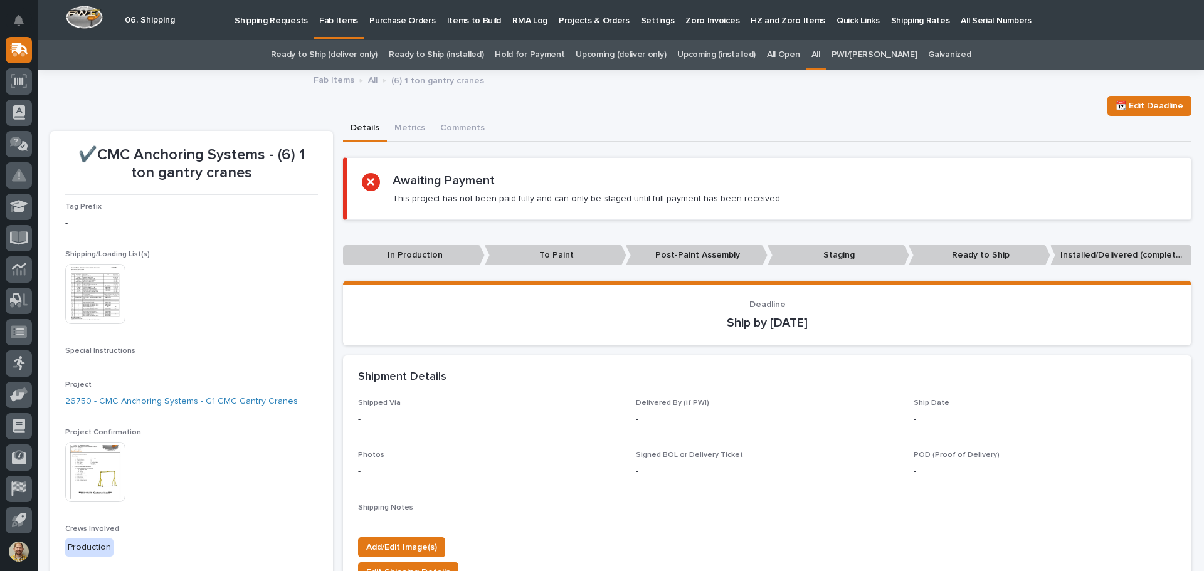
click at [90, 467] on img at bounding box center [95, 472] width 60 height 60
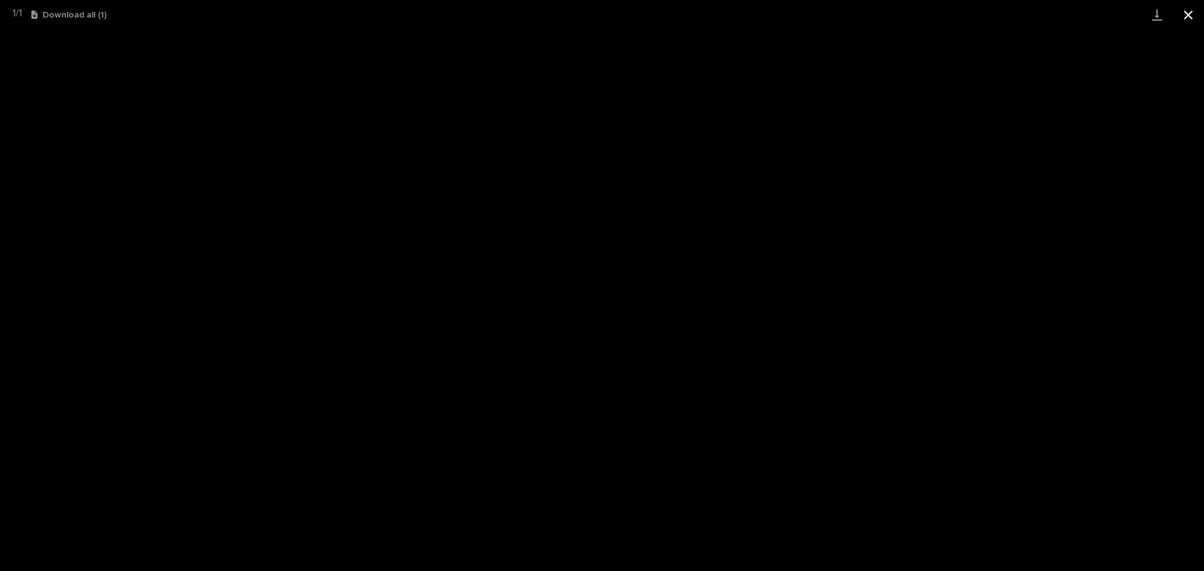
click at [1183, 18] on button "Close gallery" at bounding box center [1187, 14] width 31 height 29
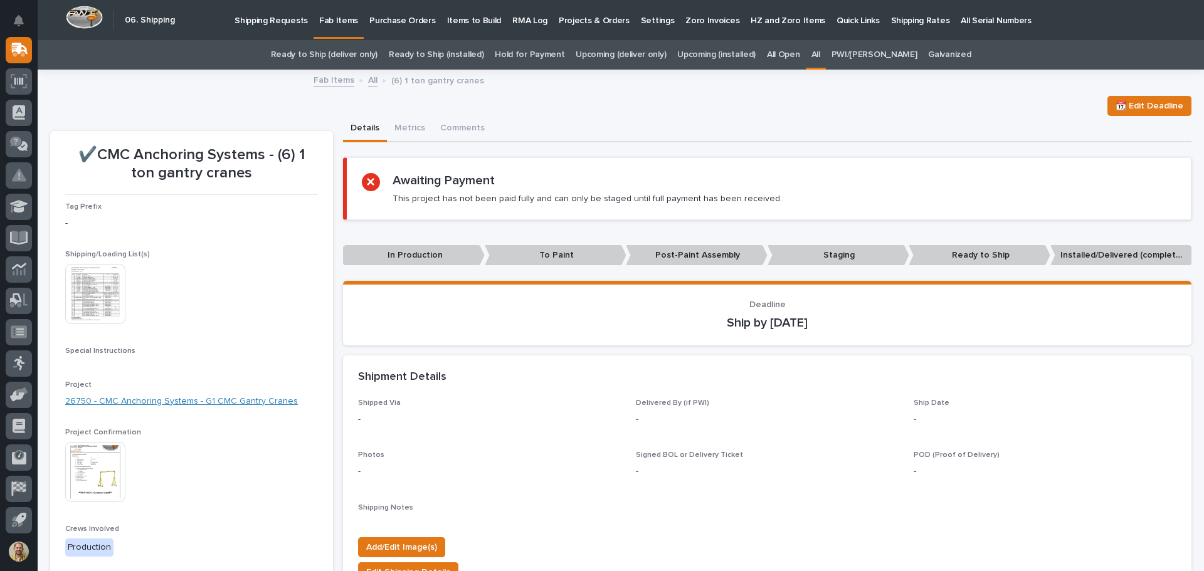
click at [163, 397] on link "26750 - CMC Anchoring Systems - G1 CMC Gantry Cranes" at bounding box center [181, 401] width 233 height 13
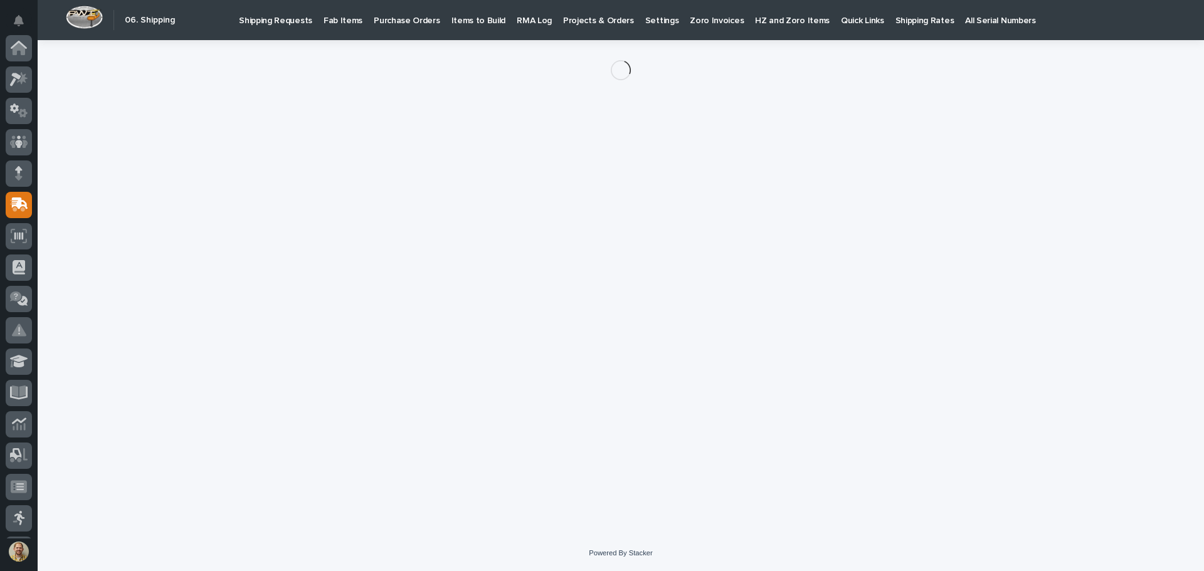
scroll to position [155, 0]
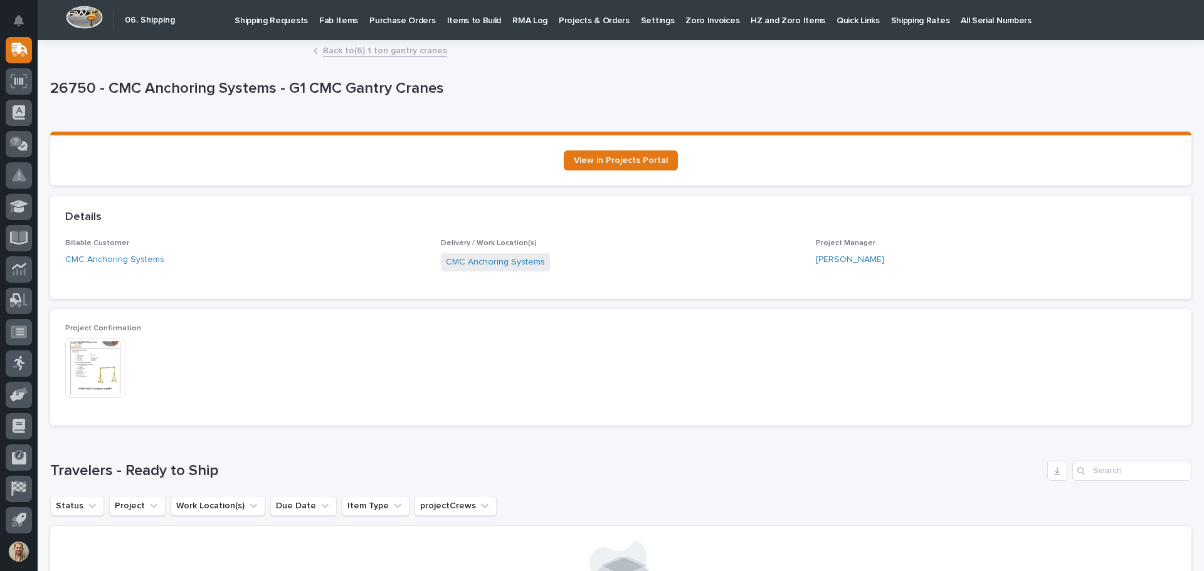
click at [107, 363] on img at bounding box center [95, 368] width 60 height 60
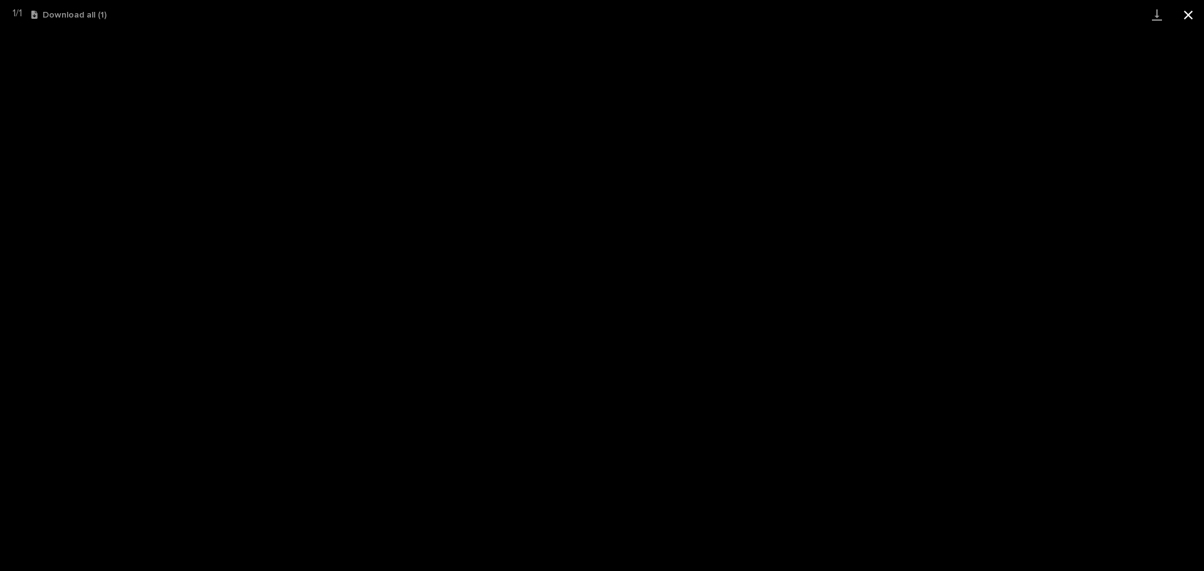
click at [1197, 12] on button "Close gallery" at bounding box center [1187, 14] width 31 height 29
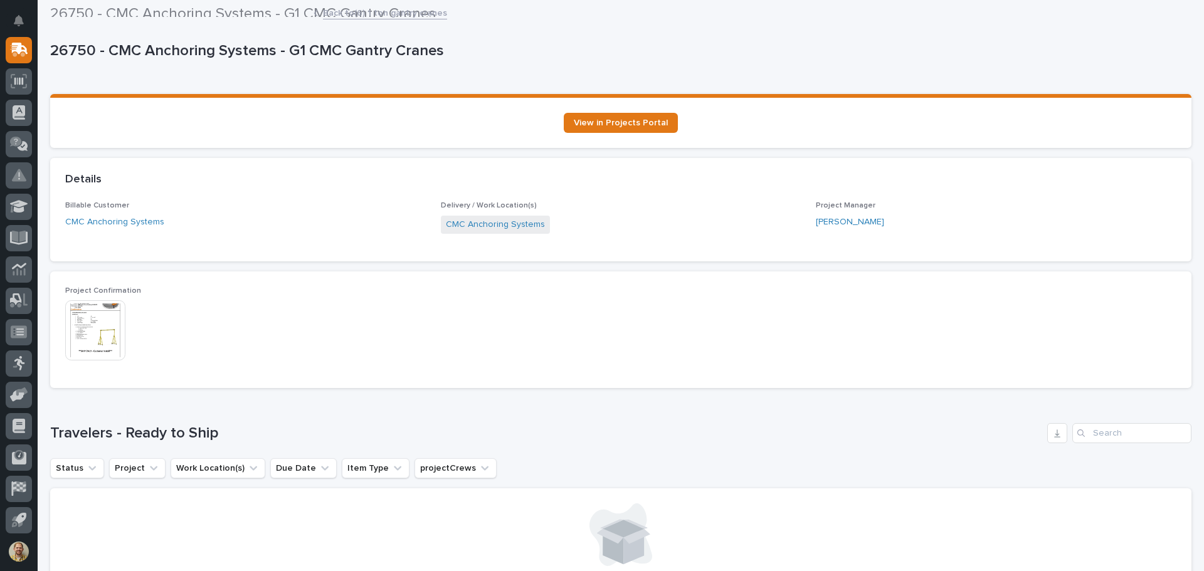
scroll to position [25, 0]
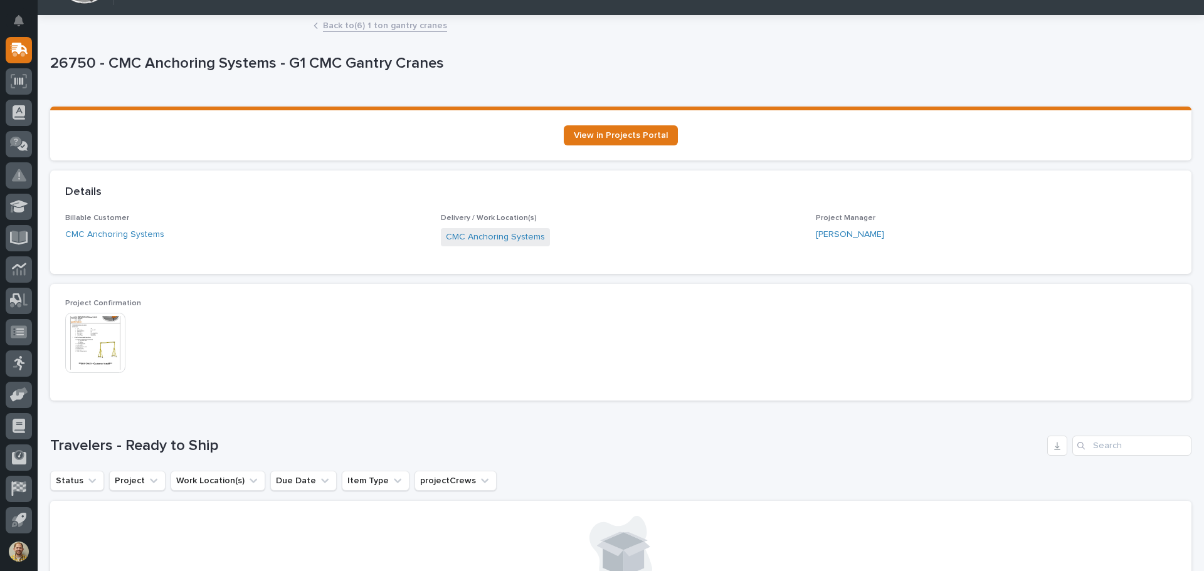
click at [107, 349] on img at bounding box center [95, 343] width 60 height 60
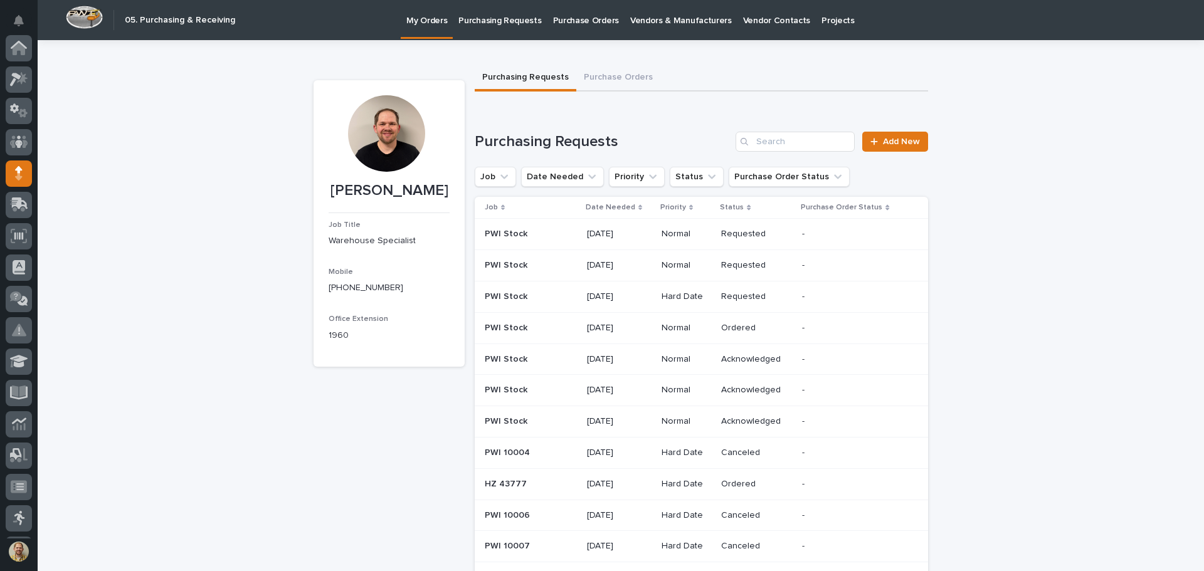
scroll to position [125, 0]
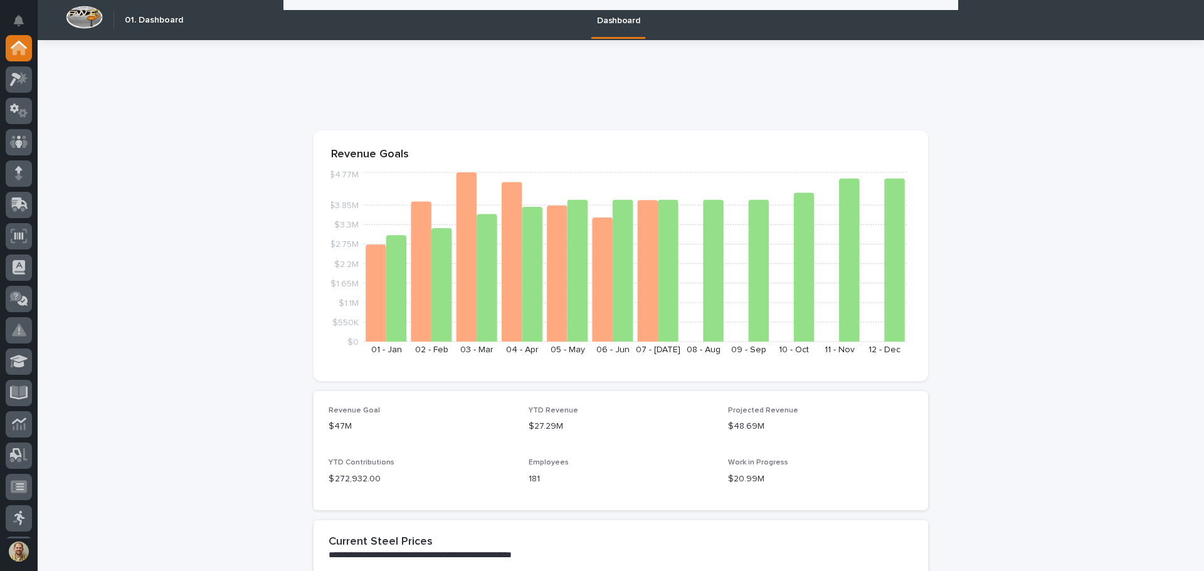
scroll to position [1630, 0]
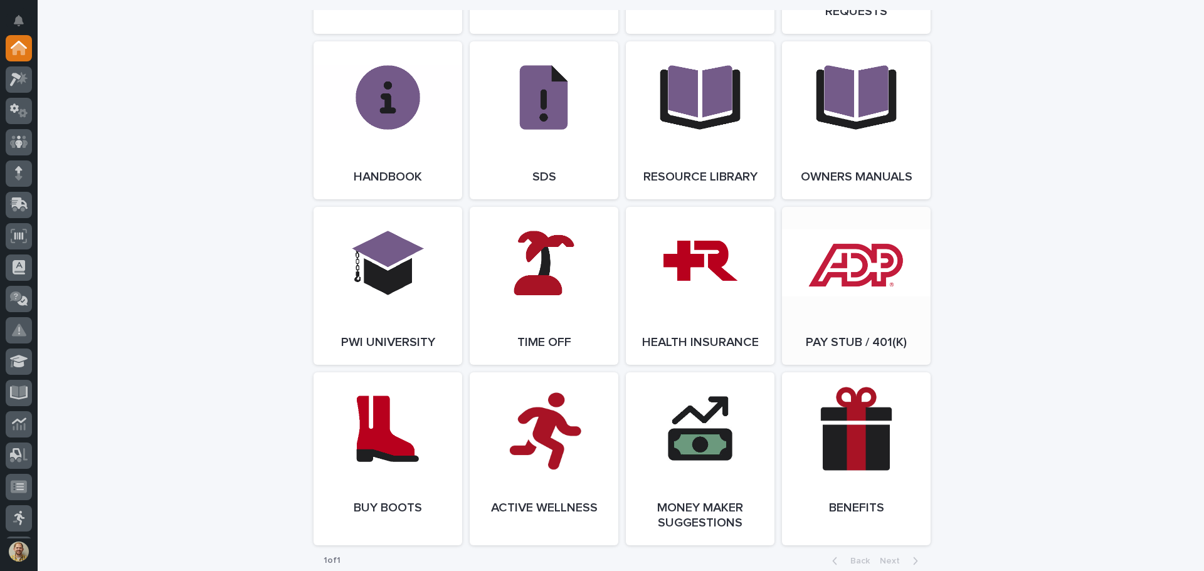
click at [829, 268] on link "Open Link" at bounding box center [856, 286] width 149 height 158
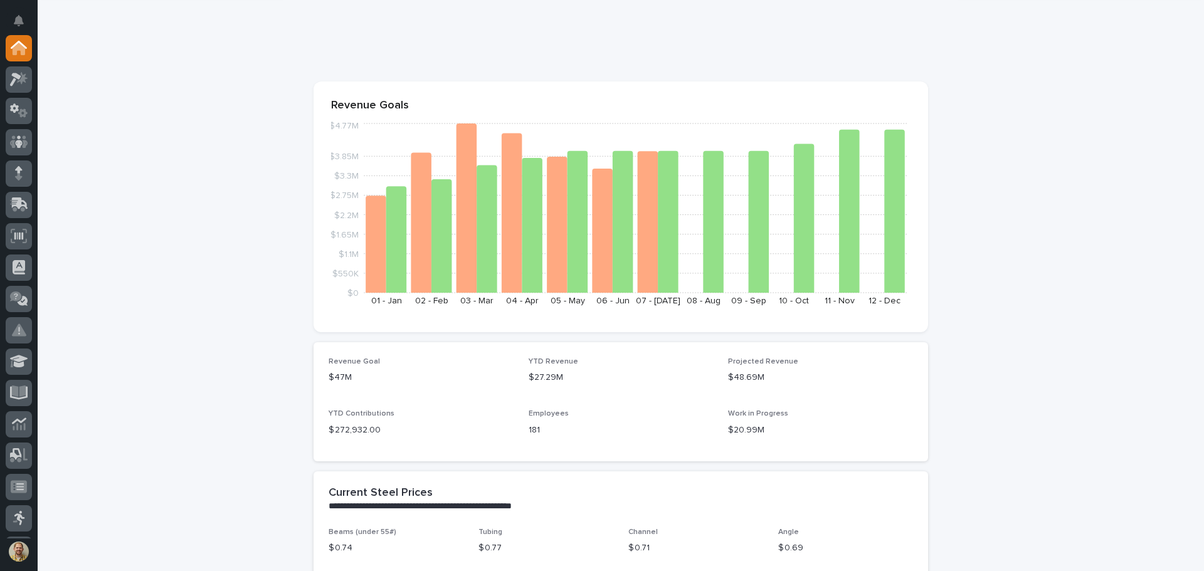
scroll to position [43, 0]
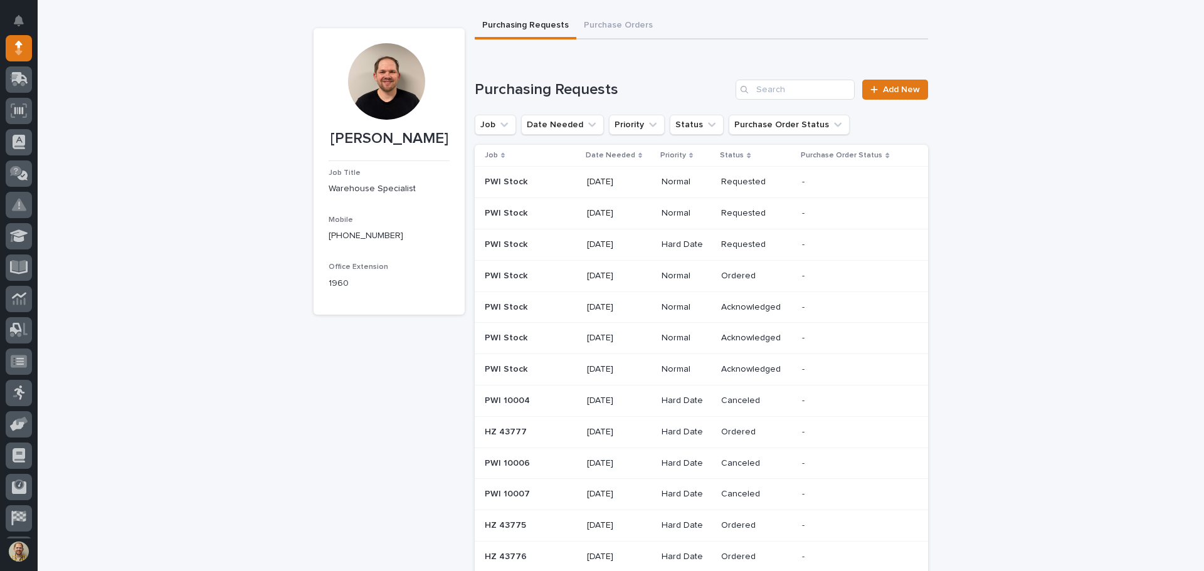
scroll to position [63, 0]
